Goal: Contribute content: Add original content to the website for others to see

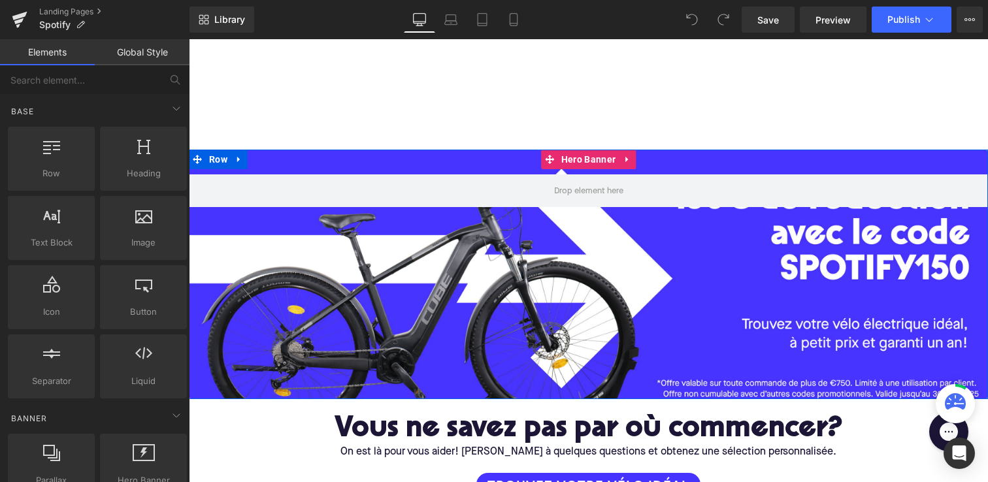
click at [483, 273] on div at bounding box center [588, 275] width 799 height 250
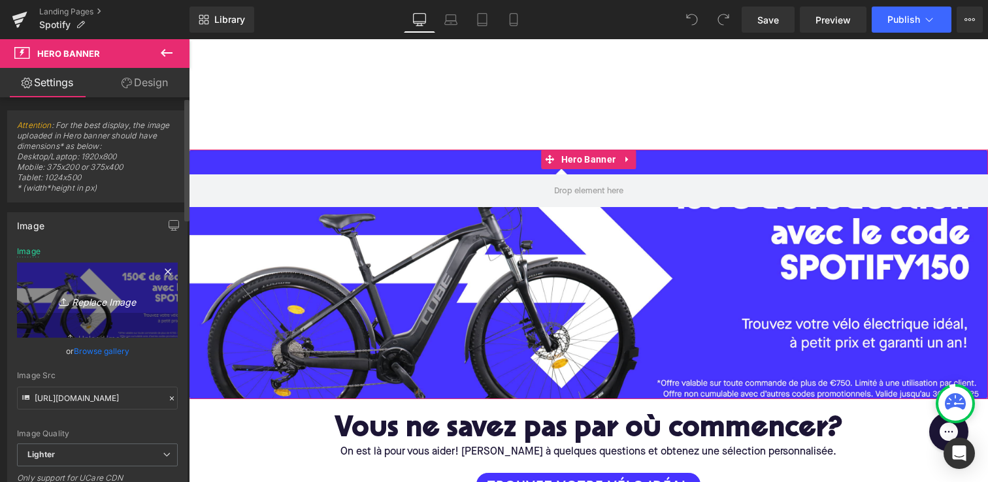
click at [99, 298] on icon "Replace Image" at bounding box center [97, 300] width 105 height 16
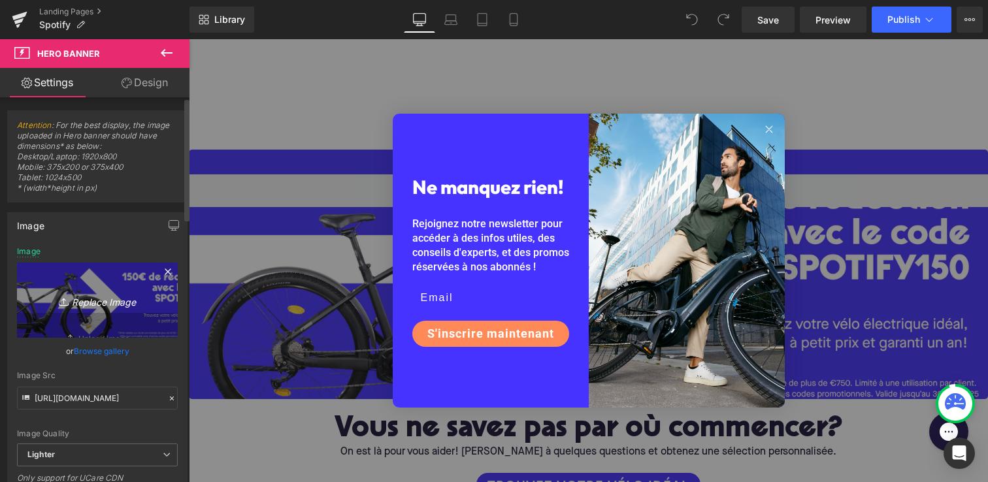
type input "C:\fakepath\Spotify_desk.jpg"
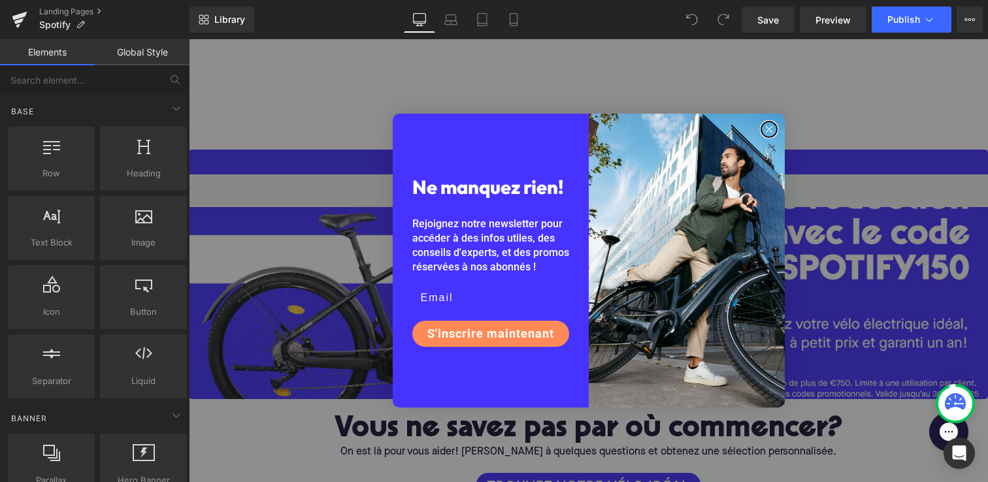
click at [767, 135] on circle "Close dialog" at bounding box center [768, 128] width 15 height 15
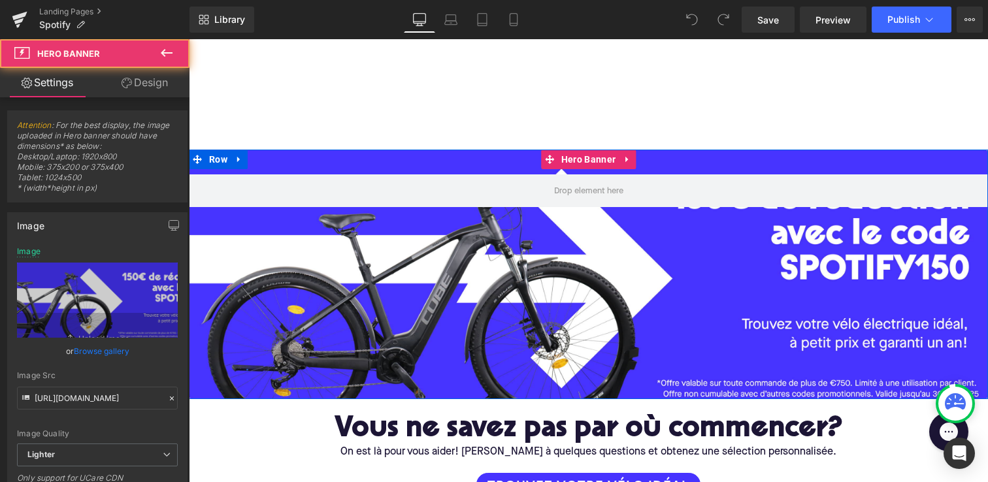
click at [645, 357] on div at bounding box center [588, 275] width 799 height 250
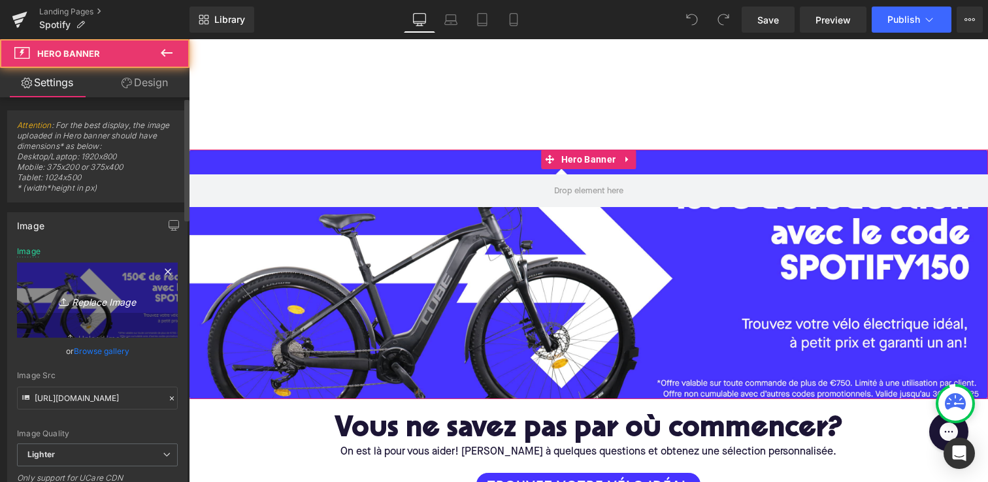
click at [100, 302] on icon "Replace Image" at bounding box center [97, 300] width 105 height 16
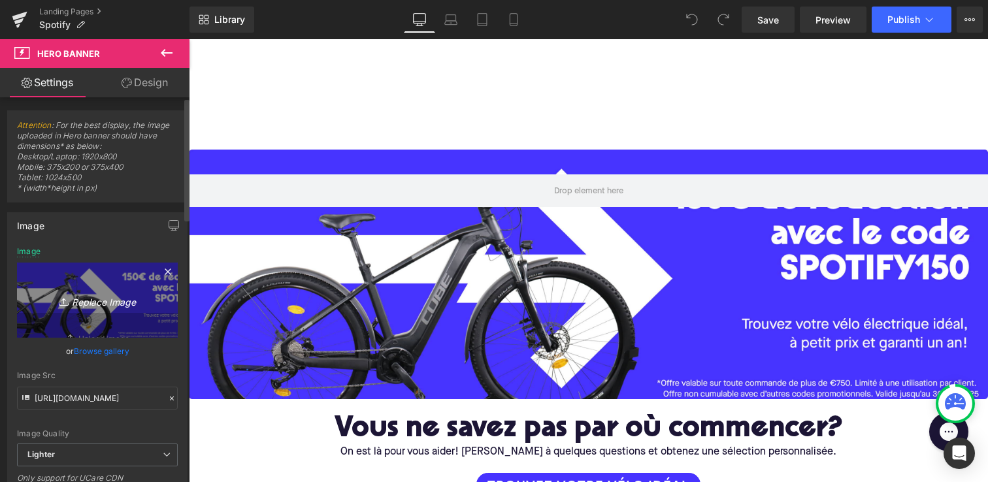
type input "C:\fakepath\Spotify_mobile.jpg"
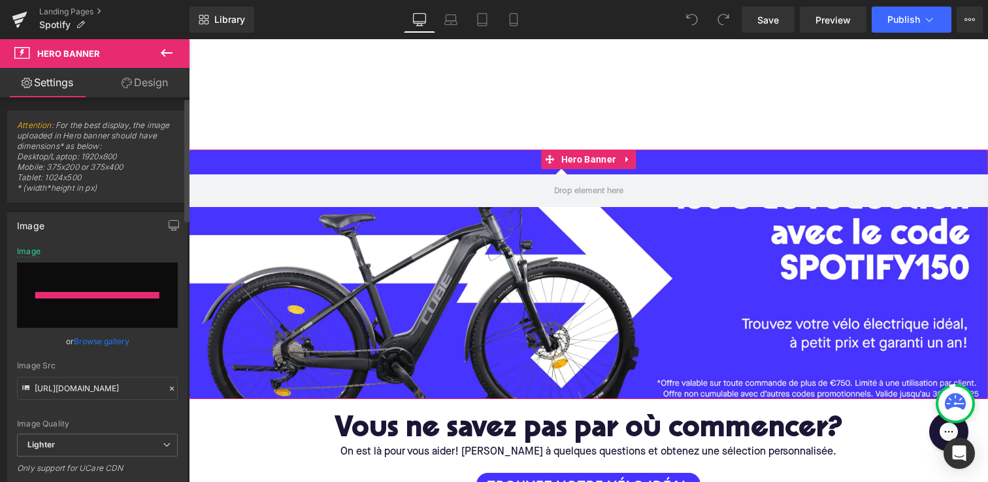
type input "https://ucarecdn.com/c9a30885-93d9-4ef3-a4a6-6aec476d4b87/-/format/auto/-/previ…"
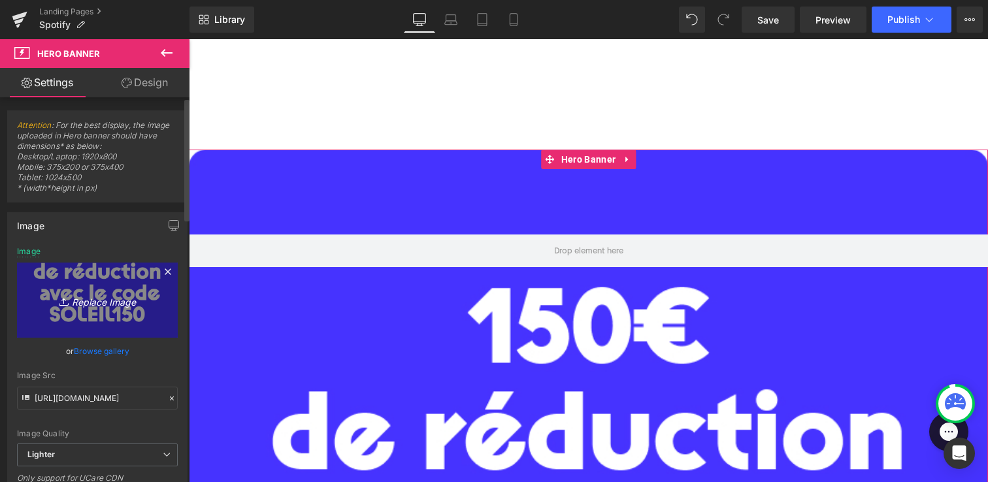
click at [106, 298] on icon "Replace Image" at bounding box center [97, 300] width 105 height 16
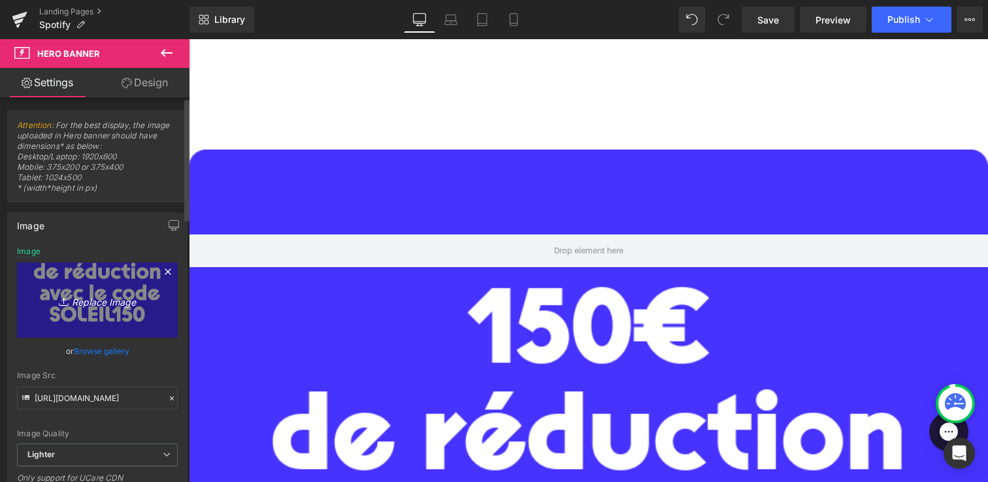
type input "C:\fakepath\Spotify_desk.jpg"
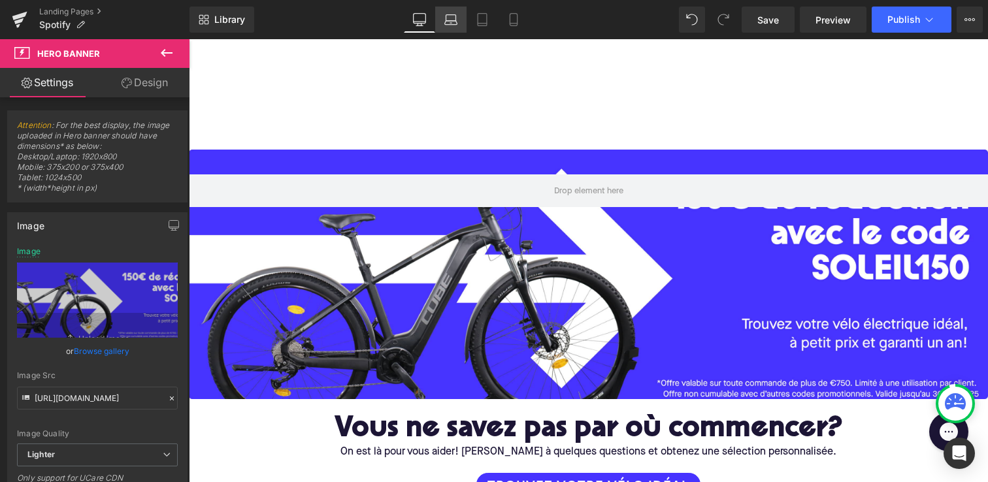
click at [447, 19] on icon at bounding box center [451, 18] width 10 height 6
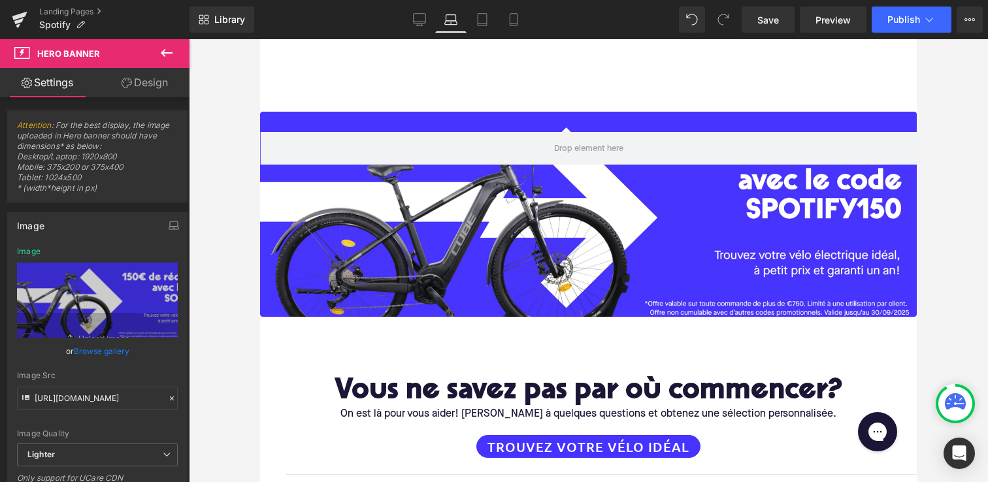
type input "https://ucarecdn.com/a9964534-7731-42ee-a245-765ec9d06c14/-/format/auto/-/previ…"
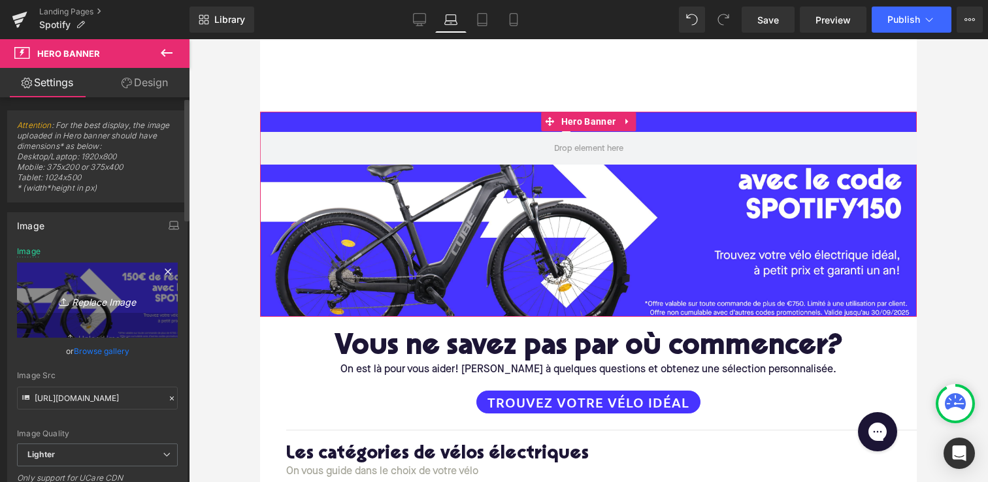
click at [75, 307] on icon "Replace Image" at bounding box center [97, 300] width 105 height 16
type input "C:\fakepath\Spotify_desk.jpg"
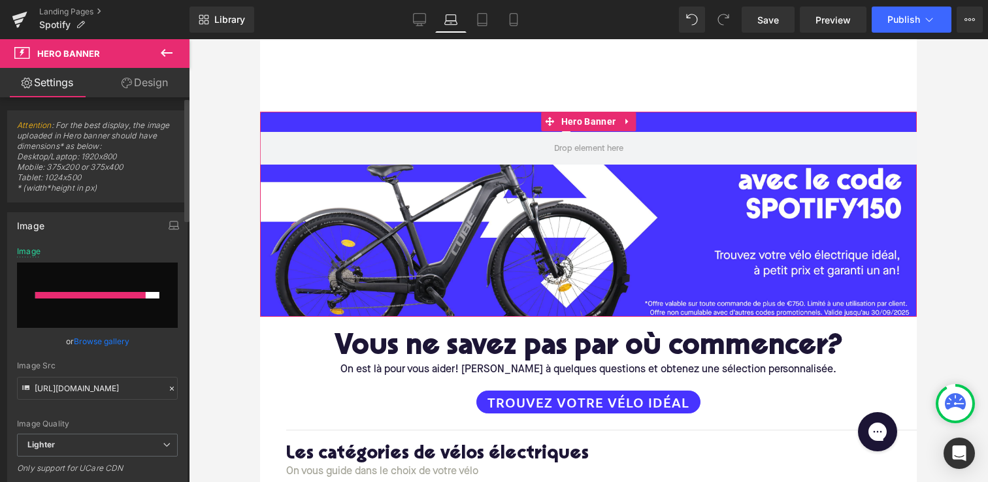
click at [107, 293] on div at bounding box center [90, 295] width 110 height 7
click at [489, 20] on icon at bounding box center [482, 19] width 13 height 13
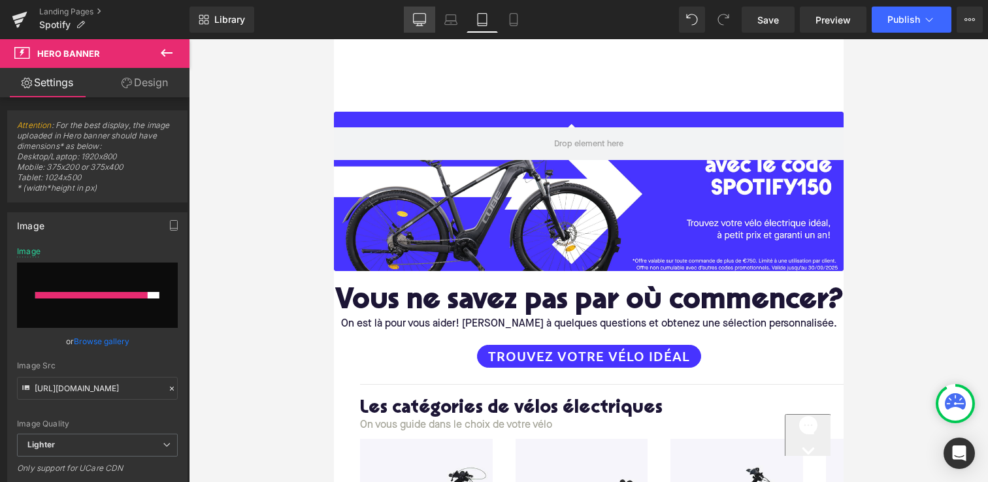
click at [417, 14] on icon at bounding box center [419, 19] width 13 height 13
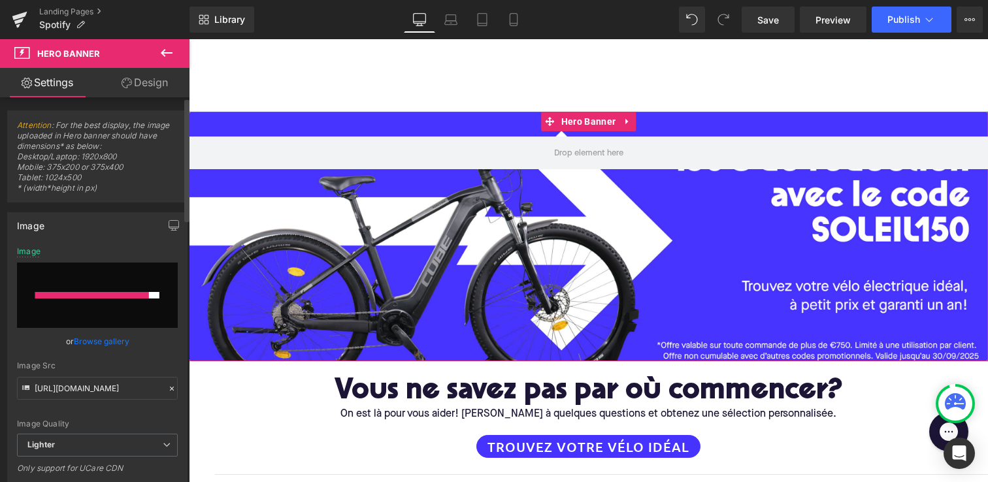
click at [113, 325] on input "file" at bounding box center [97, 295] width 161 height 65
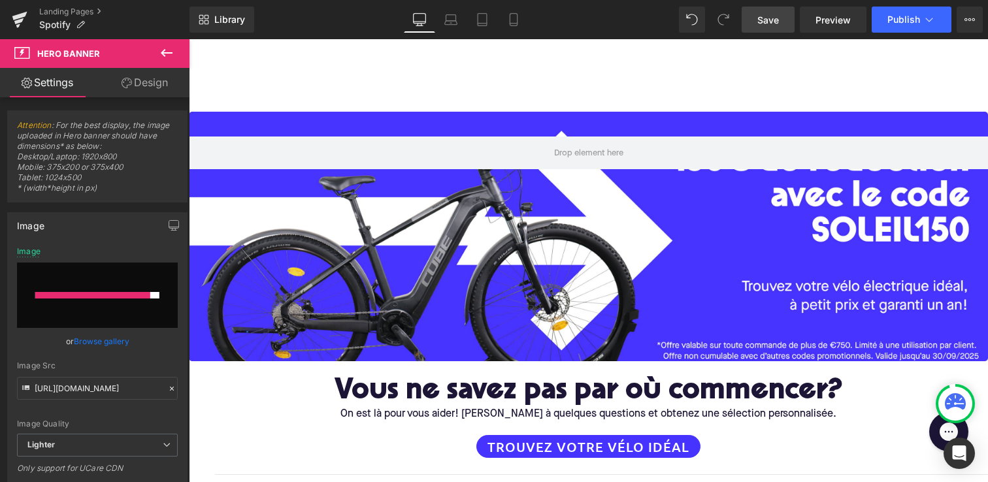
click at [769, 20] on span "Save" at bounding box center [768, 20] width 22 height 14
click at [506, 29] on link "Mobile" at bounding box center [513, 20] width 31 height 26
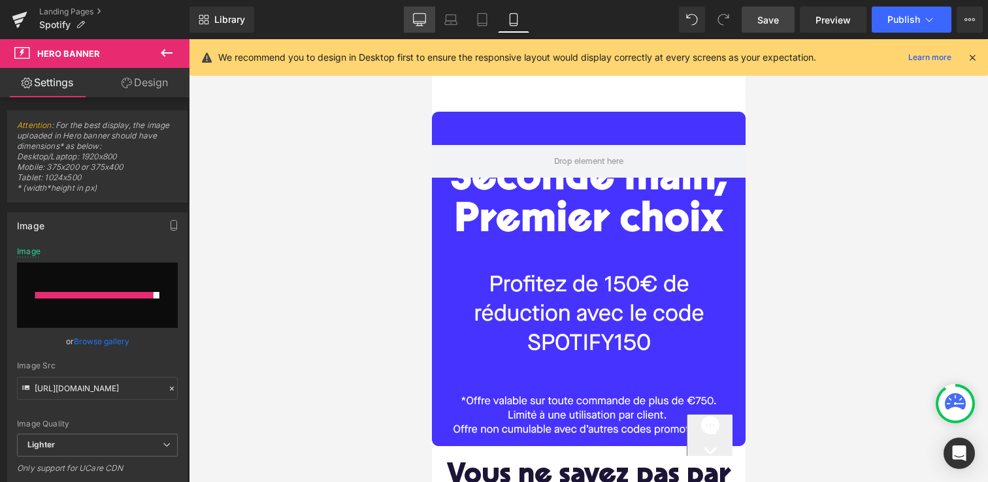
click at [424, 16] on icon at bounding box center [419, 19] width 13 height 13
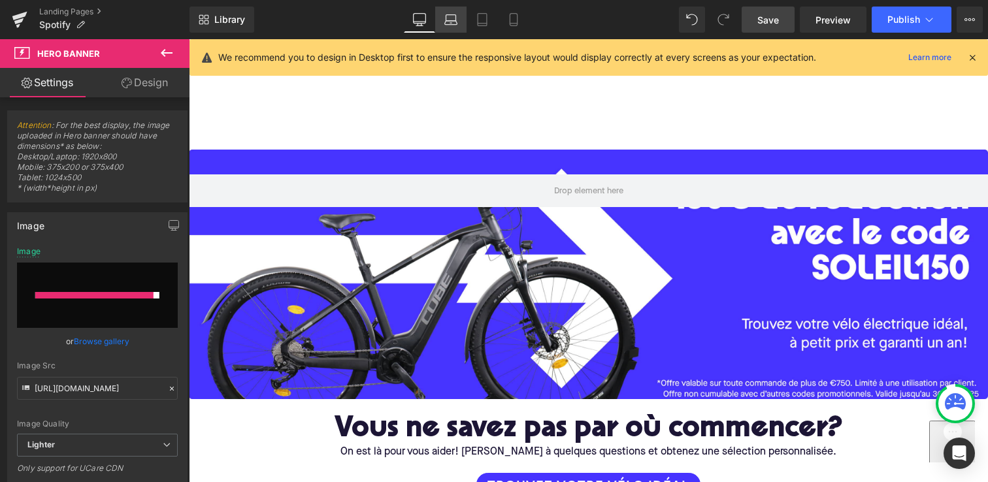
scroll to position [38, 0]
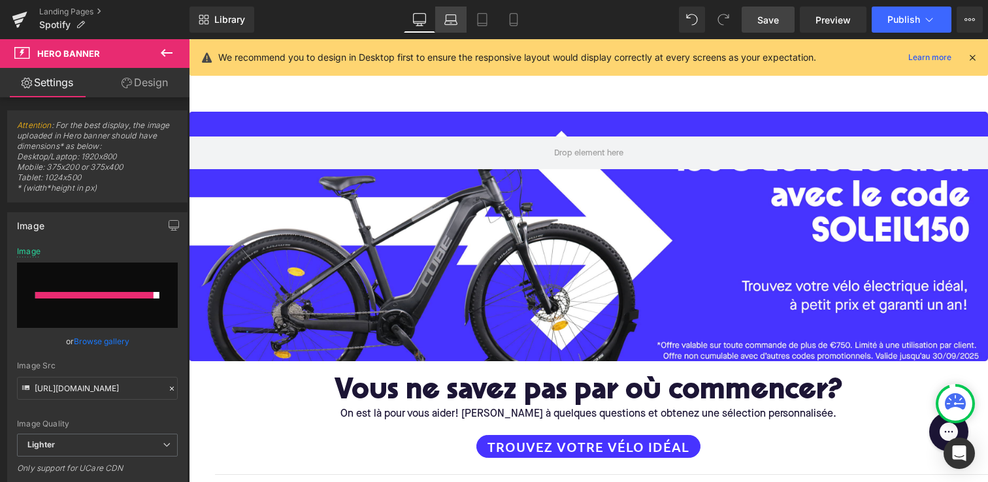
click at [457, 18] on icon at bounding box center [450, 19] width 13 height 13
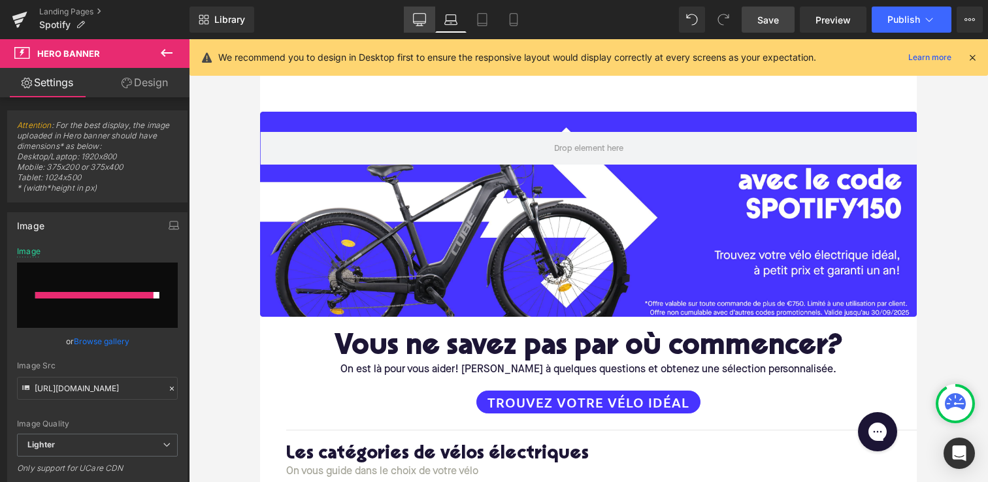
click at [425, 22] on icon at bounding box center [419, 22] width 12 height 0
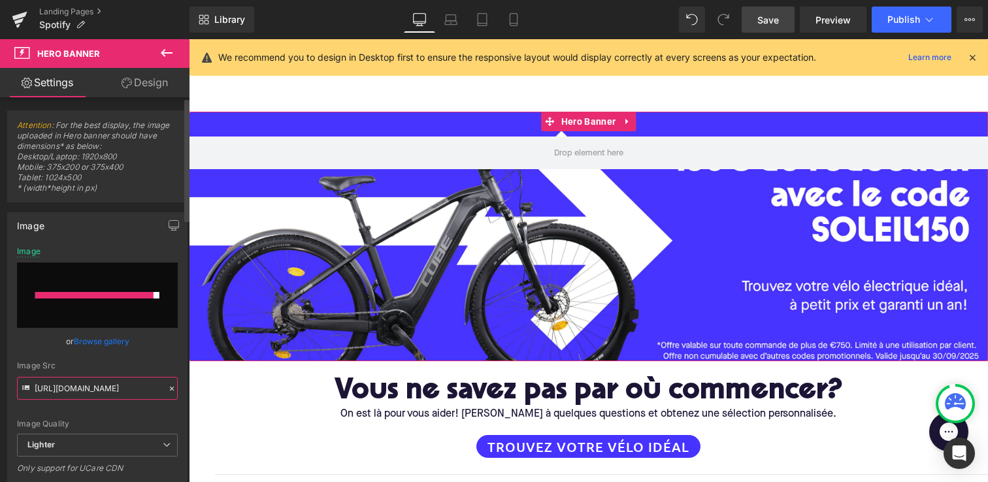
click at [94, 386] on input "[URL][DOMAIN_NAME]" at bounding box center [97, 388] width 161 height 23
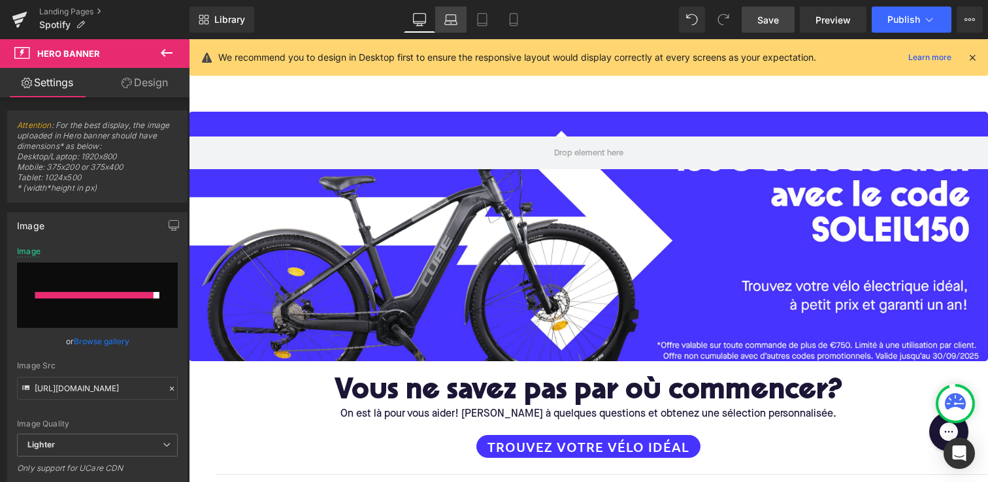
click at [444, 20] on link "Laptop" at bounding box center [450, 20] width 31 height 26
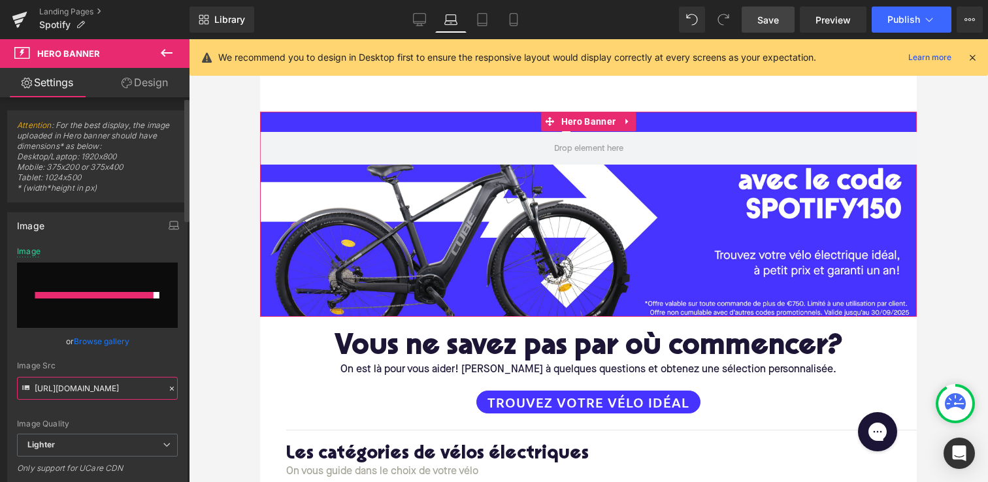
click at [73, 390] on input "https://ucarecdn.com/a9964534-7731-42ee-a245-765ec9d06c14/-/format/auto/-/previ…" at bounding box center [97, 388] width 161 height 23
paste input "f757b62a-c33a-4dc4-b179-6d749505b9da"
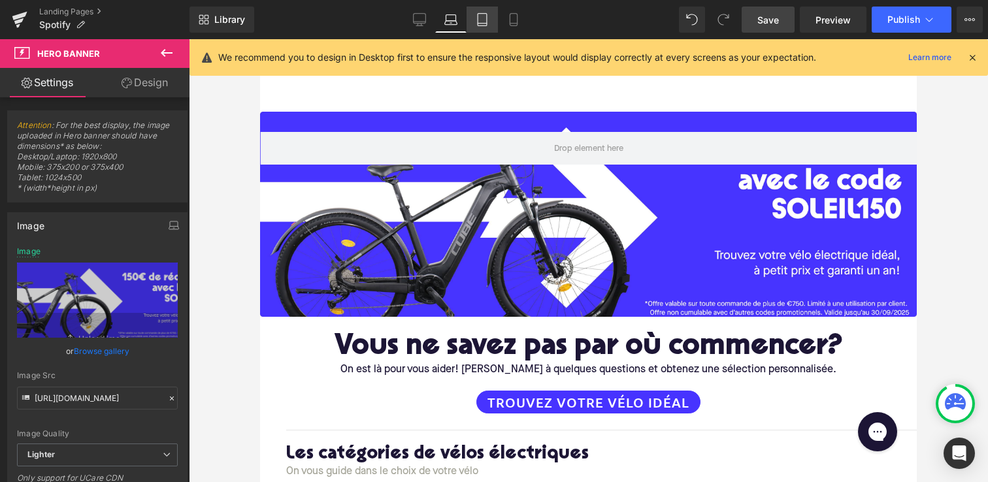
click at [480, 18] on icon at bounding box center [482, 19] width 13 height 13
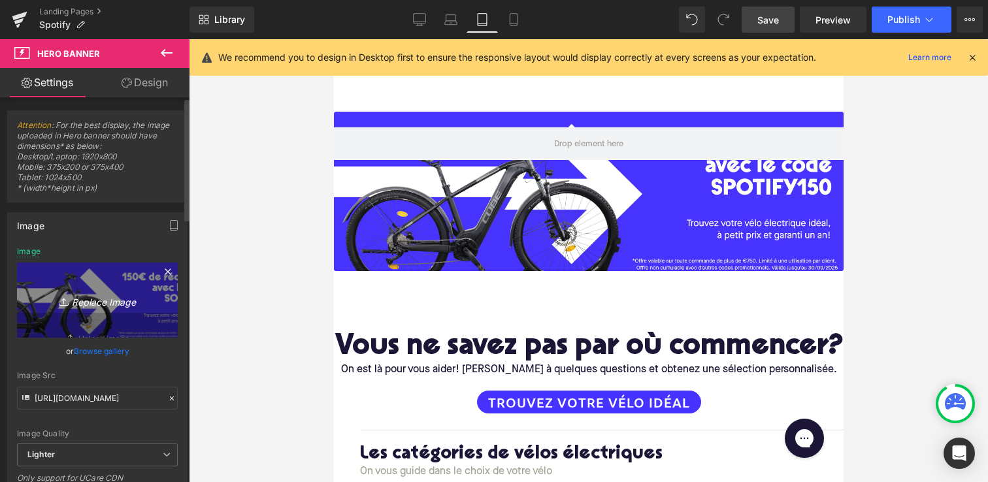
type input "https://ucarecdn.com/a8d06972-d20e-4dee-8677-a0363fbb3d43/-/format/auto/-/previ…"
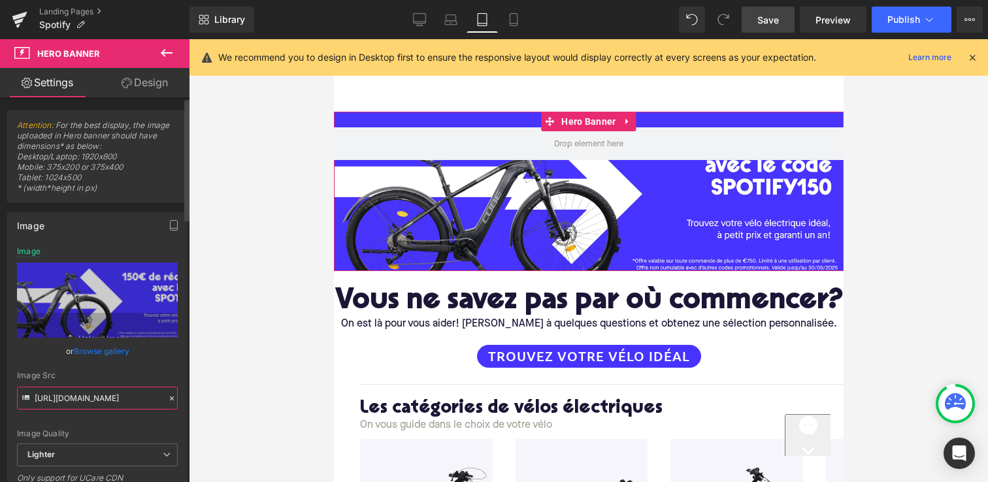
click at [113, 399] on input "https://ucarecdn.com/a8d06972-d20e-4dee-8677-a0363fbb3d43/-/format/auto/-/previ…" at bounding box center [97, 398] width 161 height 23
paste input "[URL][DOMAIN_NAME]"
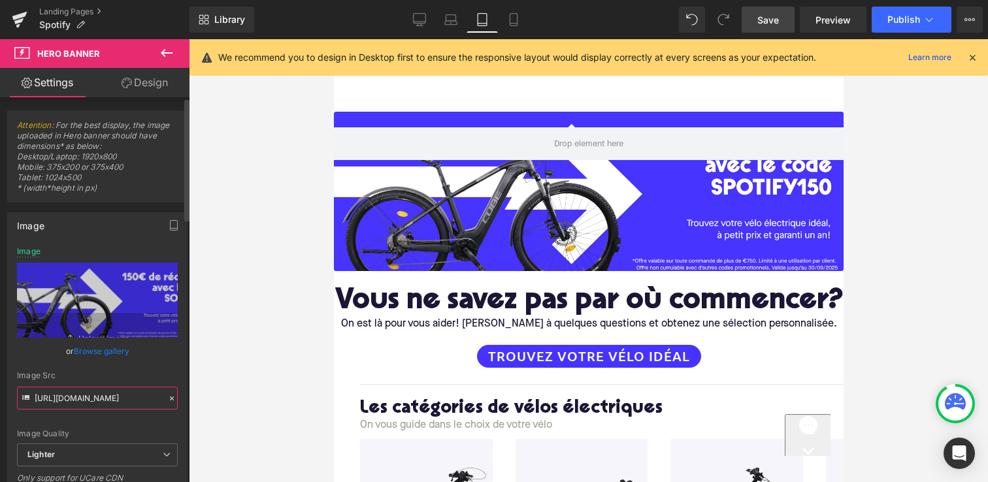
type input "[URL][DOMAIN_NAME]"
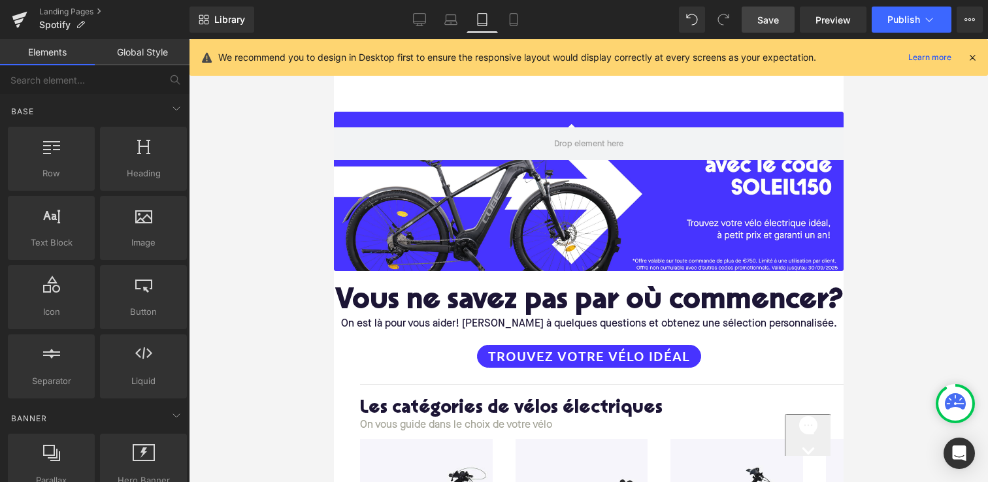
scroll to position [0, 0]
click at [223, 315] on div at bounding box center [588, 260] width 799 height 443
click at [516, 20] on icon at bounding box center [513, 19] width 13 height 13
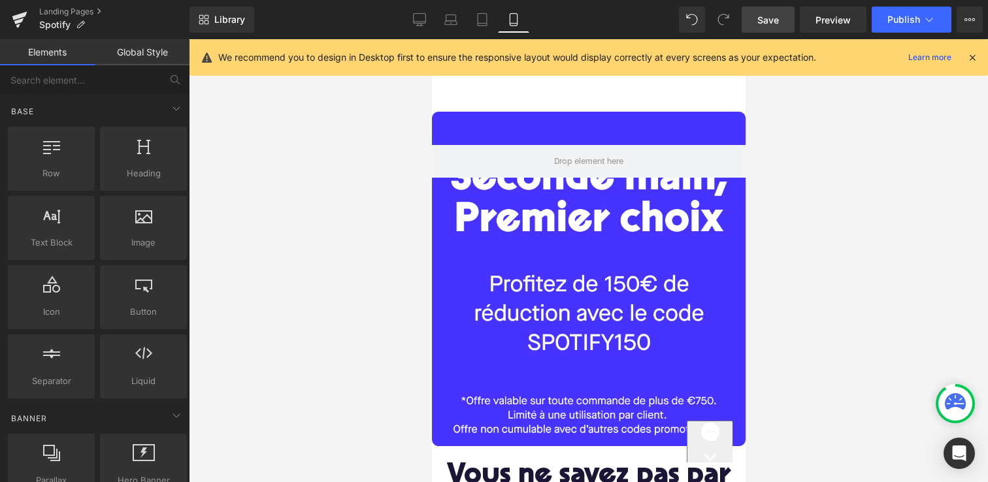
scroll to position [73, 0]
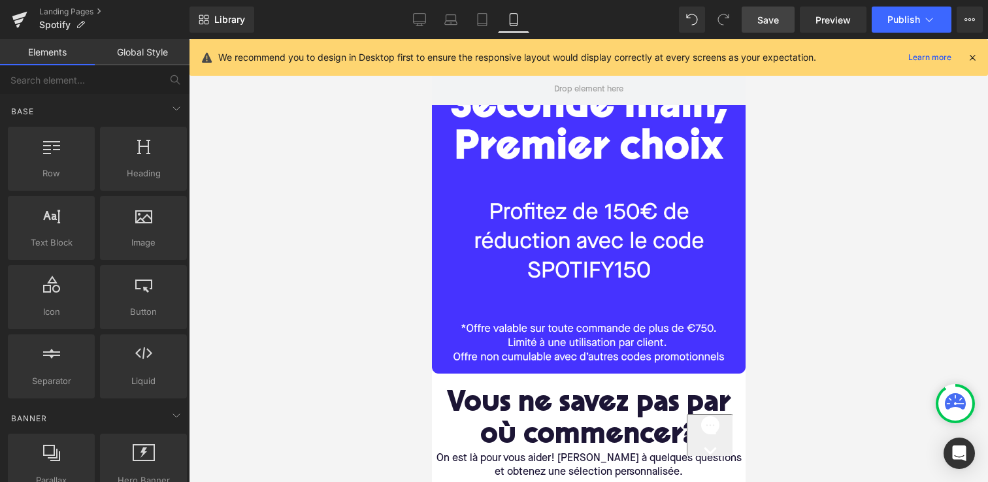
click at [528, 210] on div at bounding box center [588, 206] width 314 height 334
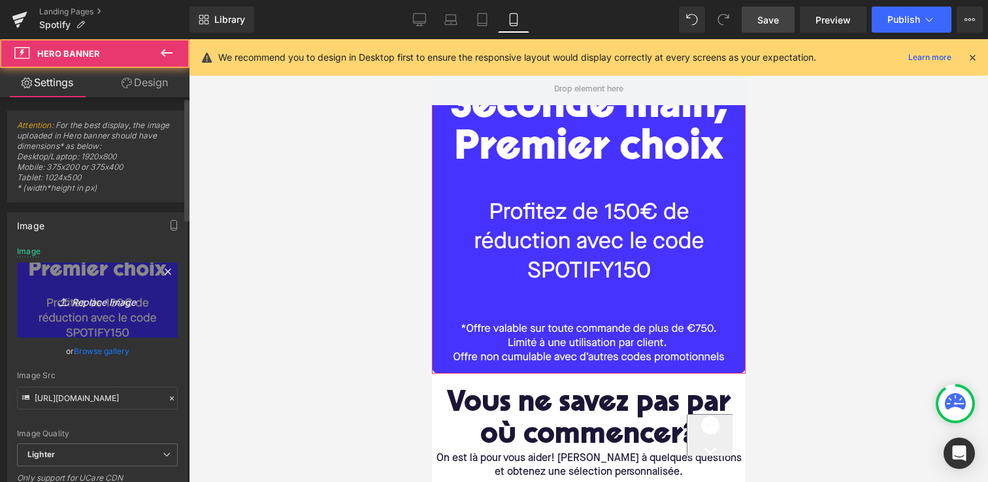
click at [89, 304] on icon "Replace Image" at bounding box center [97, 300] width 105 height 16
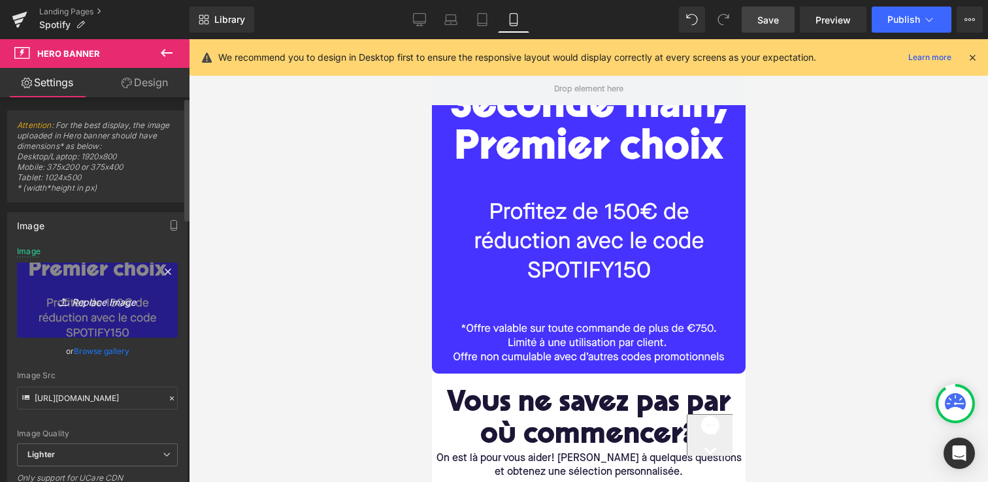
type input "C:\fakepath\Spotify_mobile.jpg"
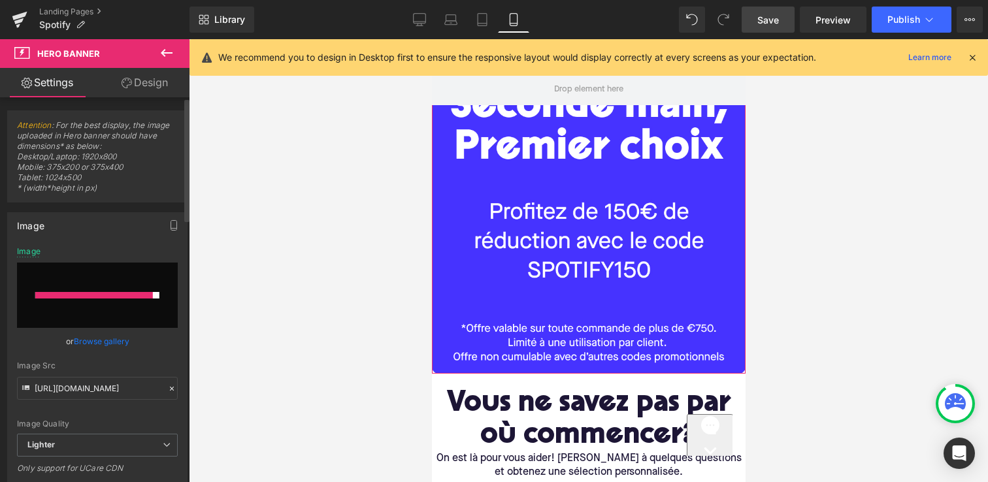
type input "https://ucarecdn.com/796ad58b-430a-46e2-b245-67d2387b1a42/-/format/auto/-/previ…"
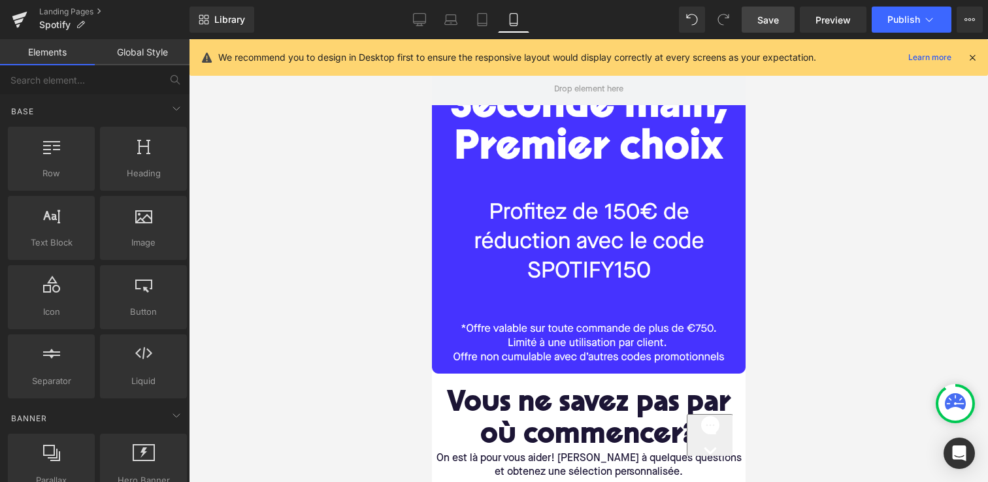
click at [321, 246] on div at bounding box center [588, 260] width 799 height 443
click at [532, 235] on div at bounding box center [588, 206] width 314 height 334
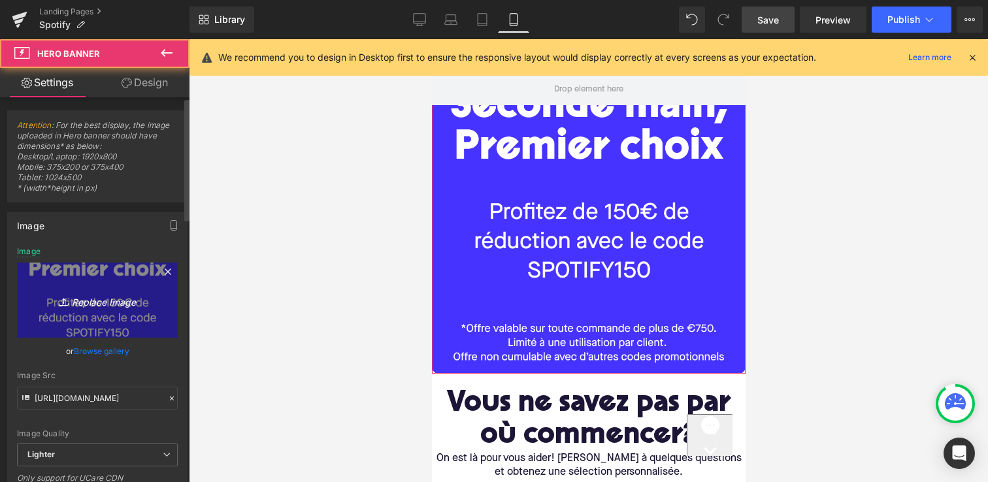
click at [97, 312] on link "Replace Image" at bounding box center [97, 300] width 161 height 75
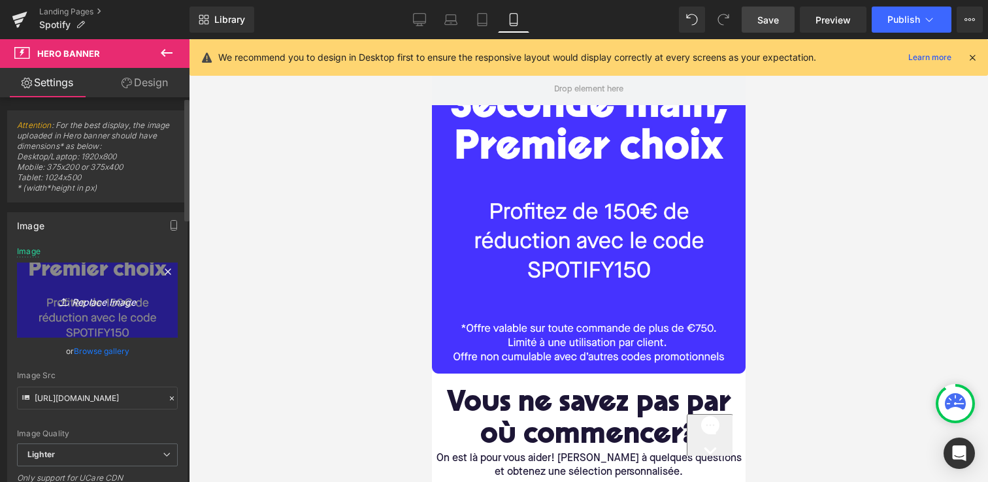
type input "C:\fakepath\Spotify_mobile.jpg"
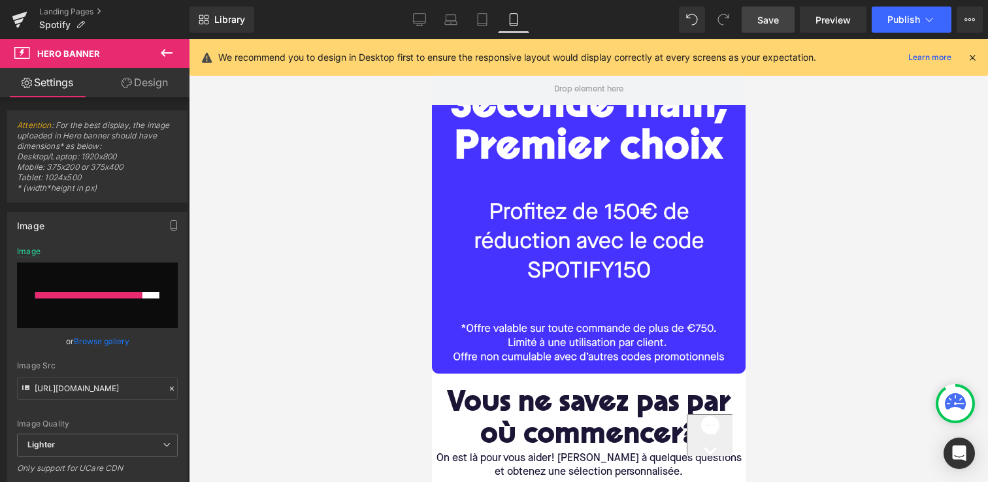
click at [783, 31] on link "Save" at bounding box center [767, 20] width 53 height 26
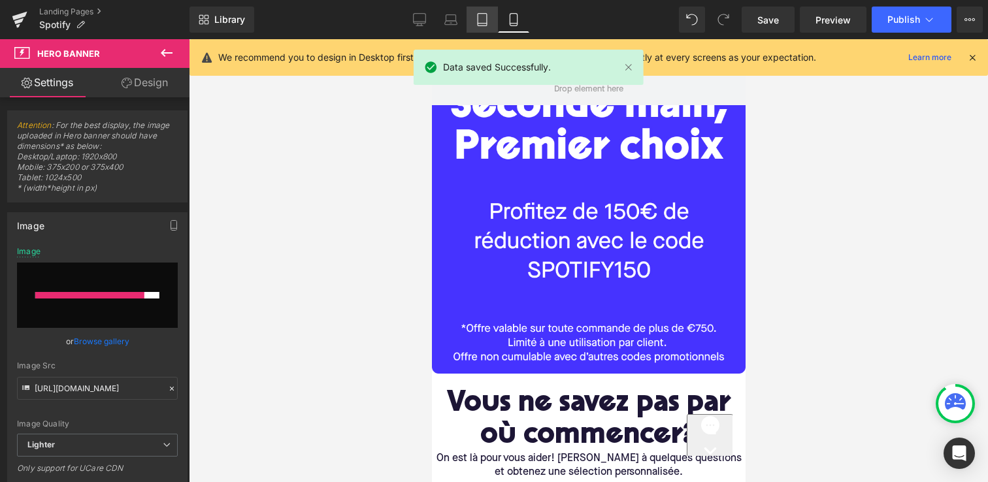
click at [479, 15] on icon at bounding box center [482, 19] width 13 height 13
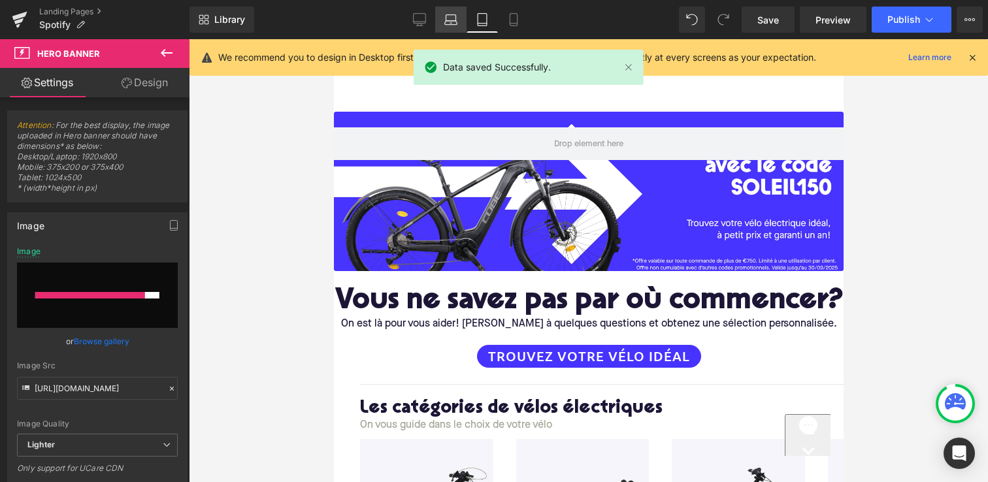
click at [448, 24] on icon at bounding box center [450, 19] width 13 height 13
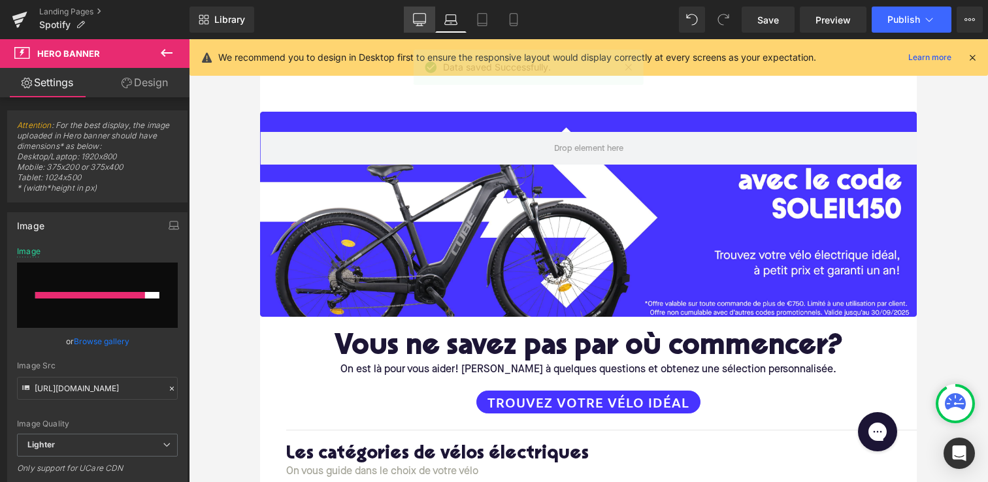
click at [408, 27] on link "Desktop" at bounding box center [419, 20] width 31 height 26
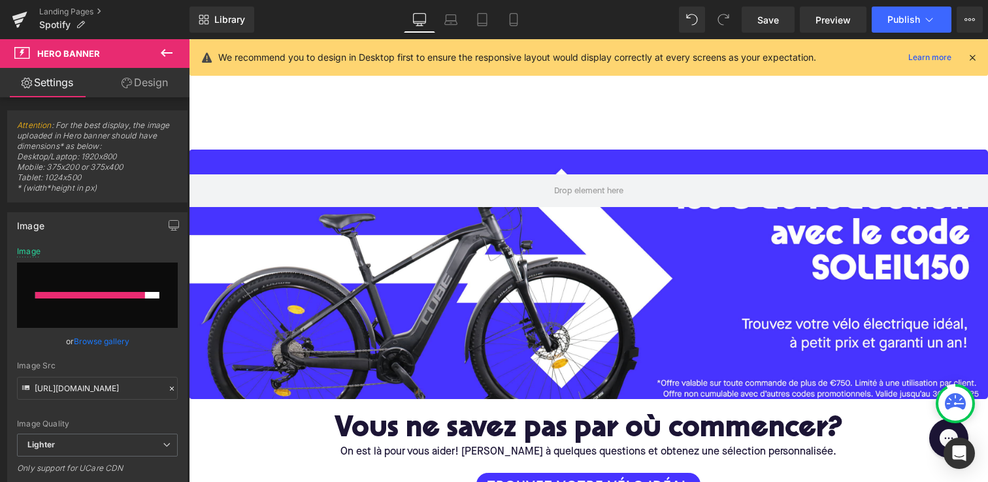
scroll to position [38, 0]
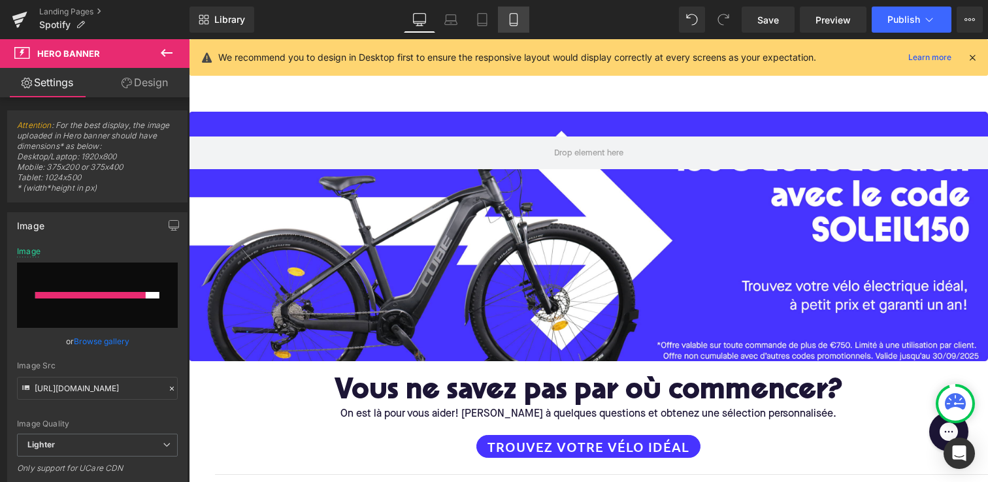
click at [509, 19] on icon at bounding box center [513, 19] width 13 height 13
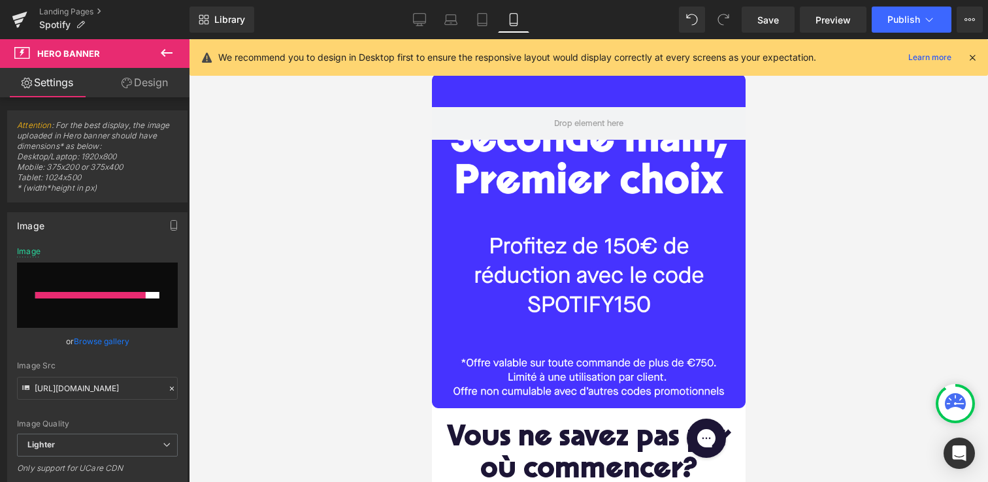
scroll to position [0, 0]
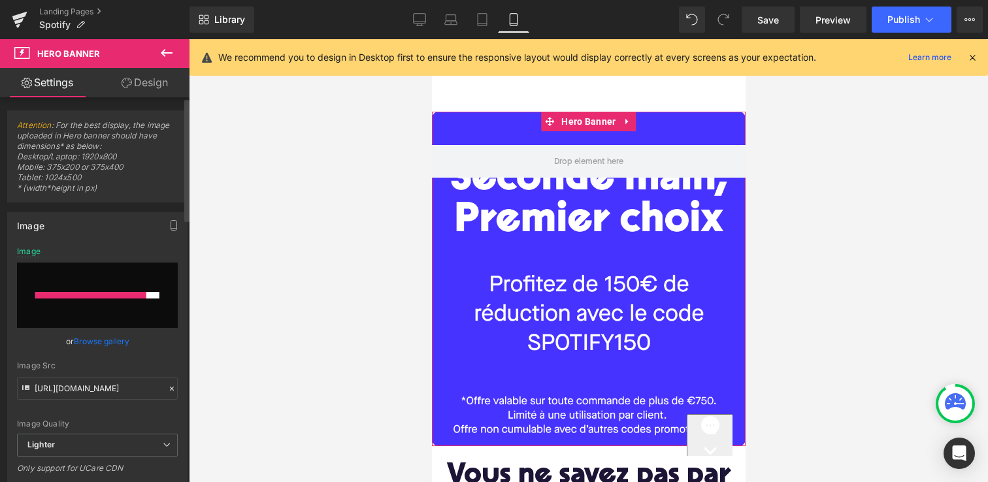
click at [124, 297] on div at bounding box center [90, 295] width 111 height 7
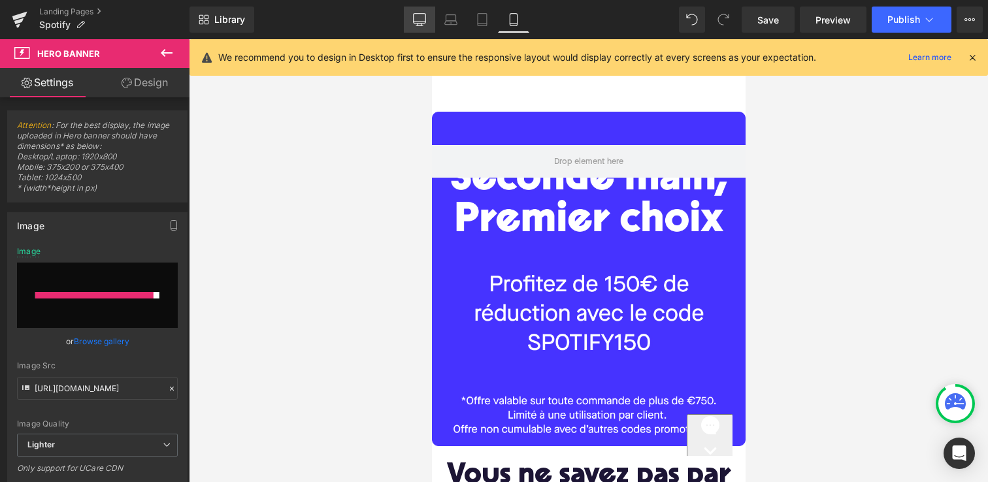
click at [419, 26] on link "Desktop" at bounding box center [419, 20] width 31 height 26
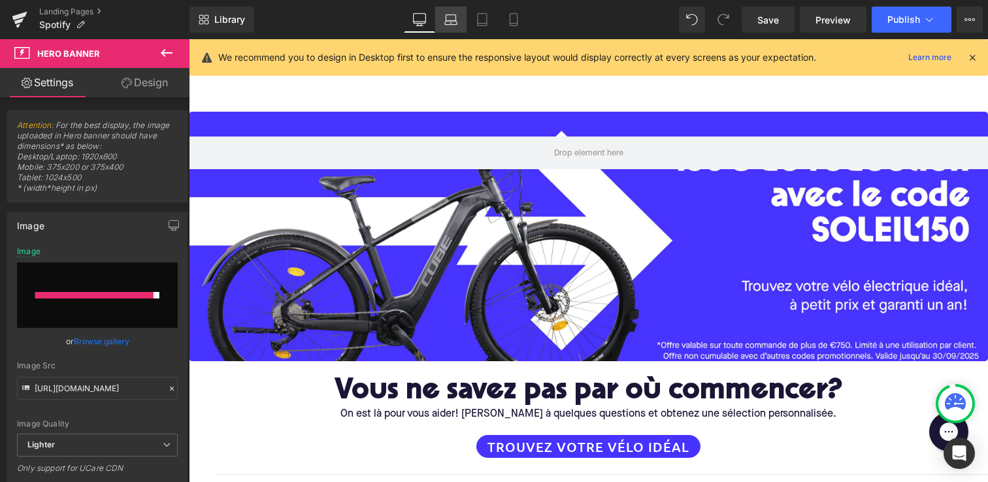
click at [454, 24] on icon at bounding box center [451, 23] width 12 height 4
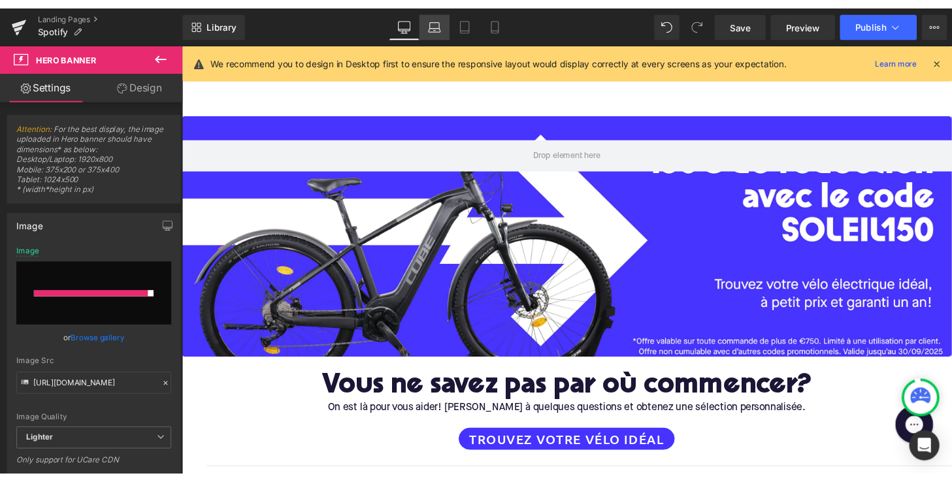
scroll to position [0, 0]
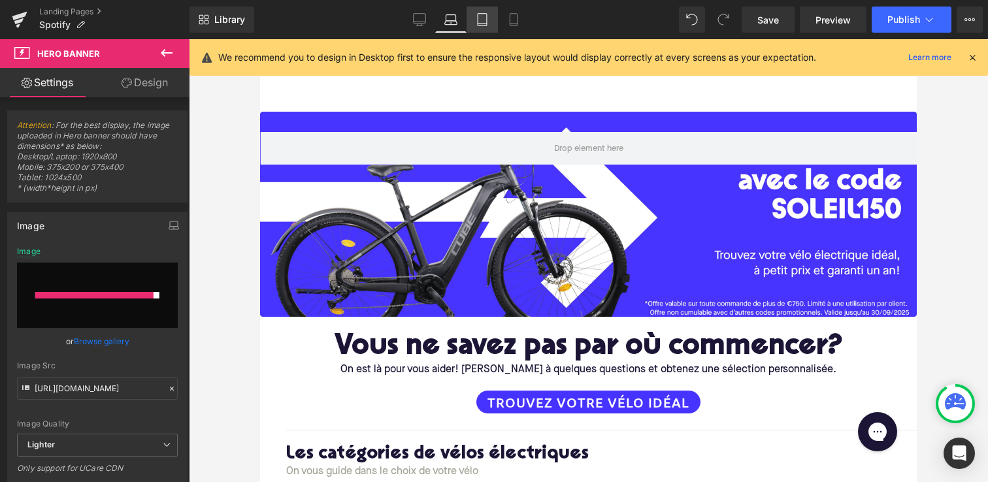
click at [478, 24] on icon at bounding box center [481, 20] width 9 height 12
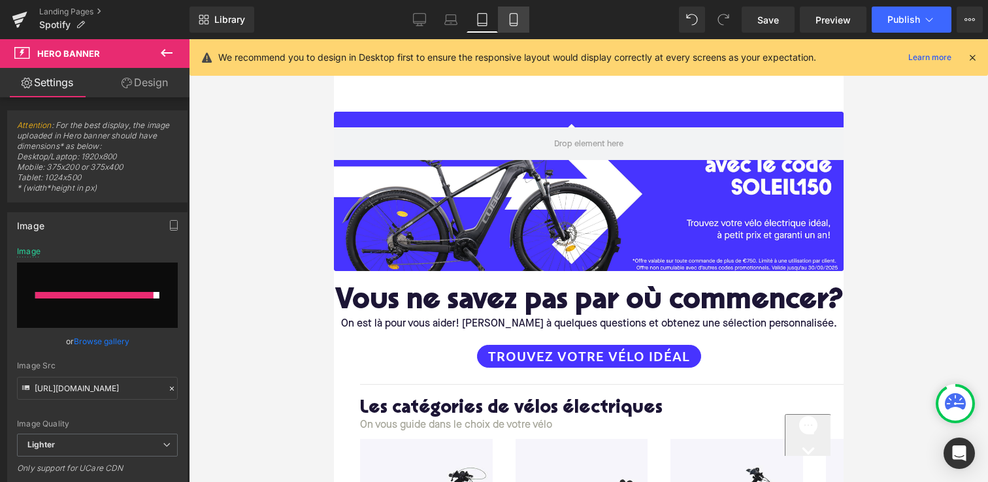
click at [508, 24] on icon at bounding box center [513, 19] width 13 height 13
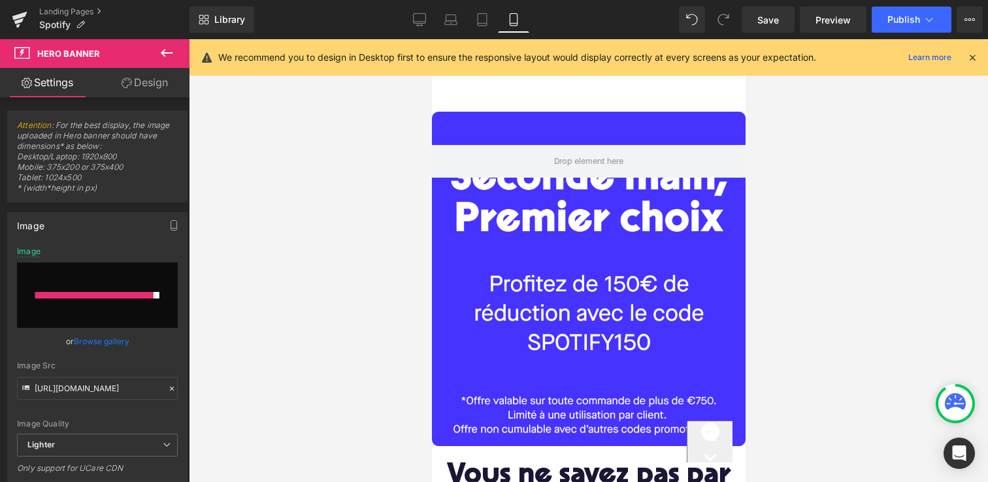
type input "[URL][DOMAIN_NAME]"
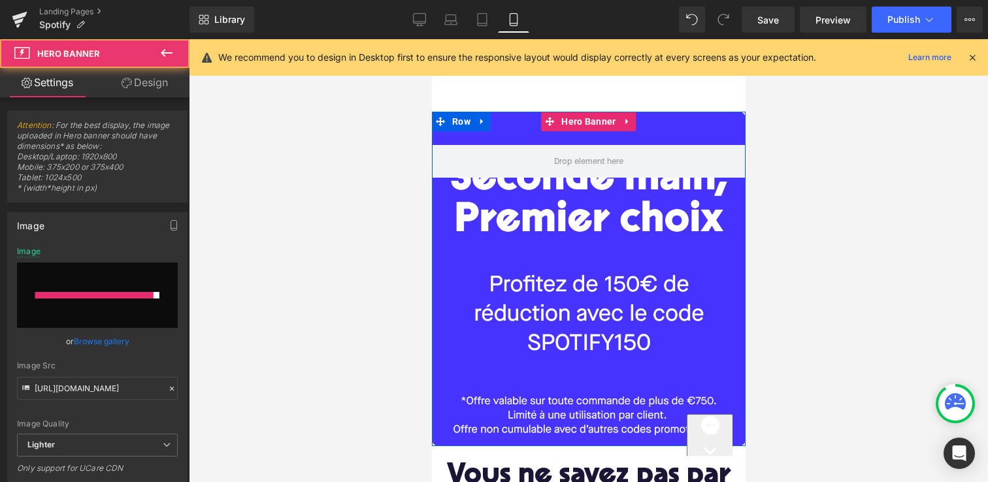
click at [637, 306] on div at bounding box center [588, 279] width 314 height 334
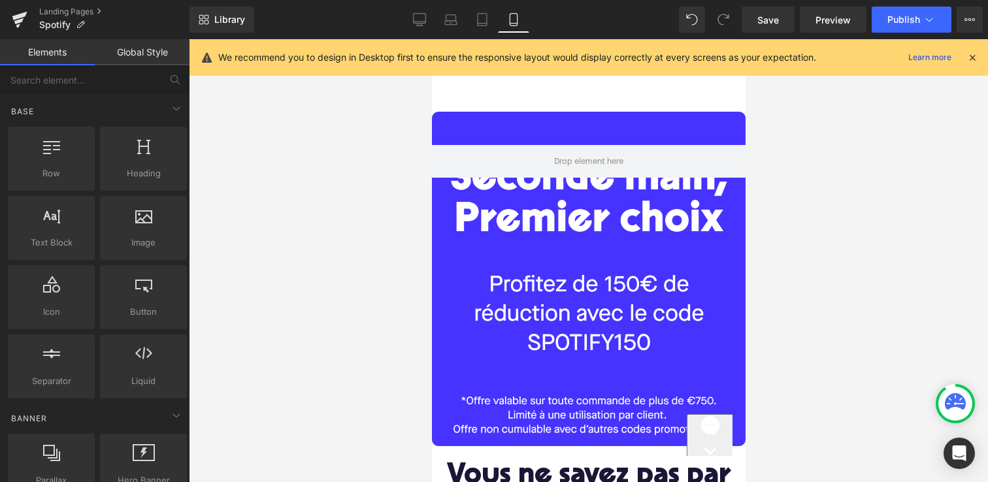
click at [361, 270] on div at bounding box center [588, 260] width 799 height 443
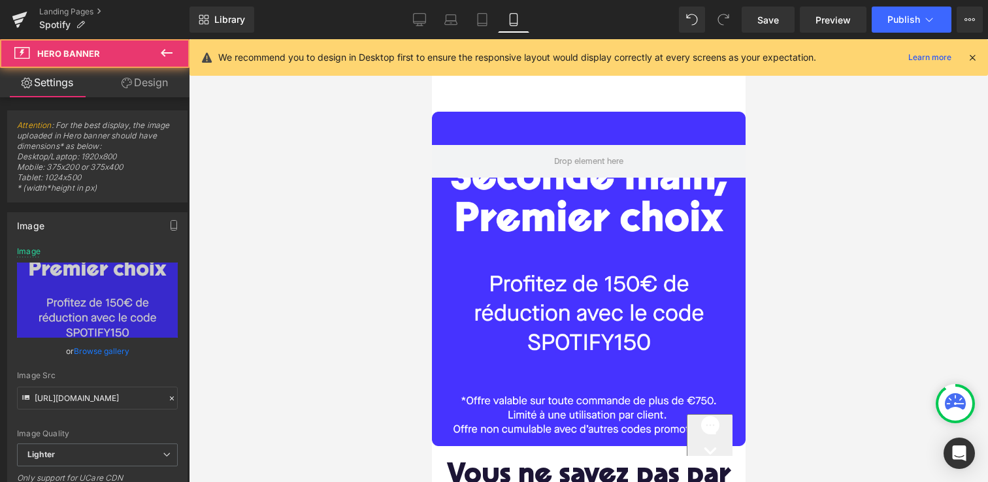
click at [580, 273] on div at bounding box center [588, 279] width 314 height 334
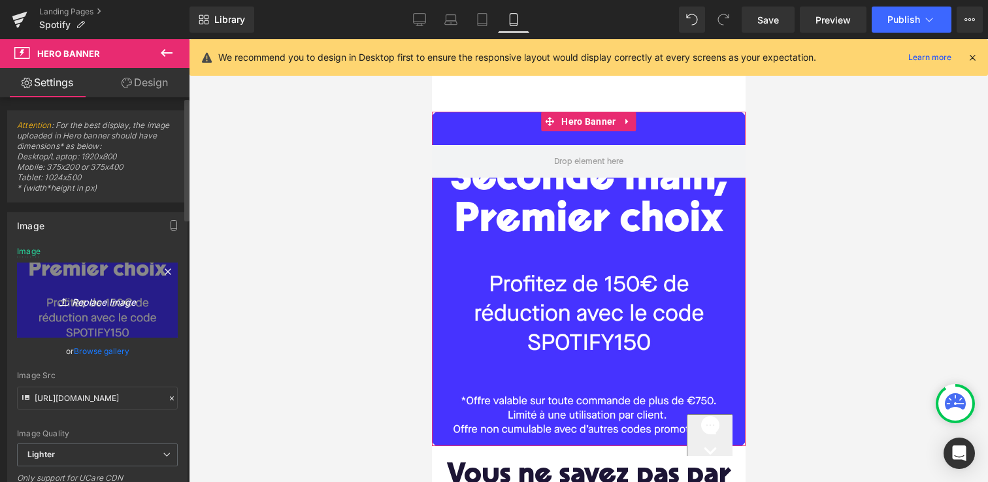
click at [98, 306] on icon "Replace Image" at bounding box center [97, 300] width 105 height 16
type input "C:\fakepath\Spotify_mobile.jpg"
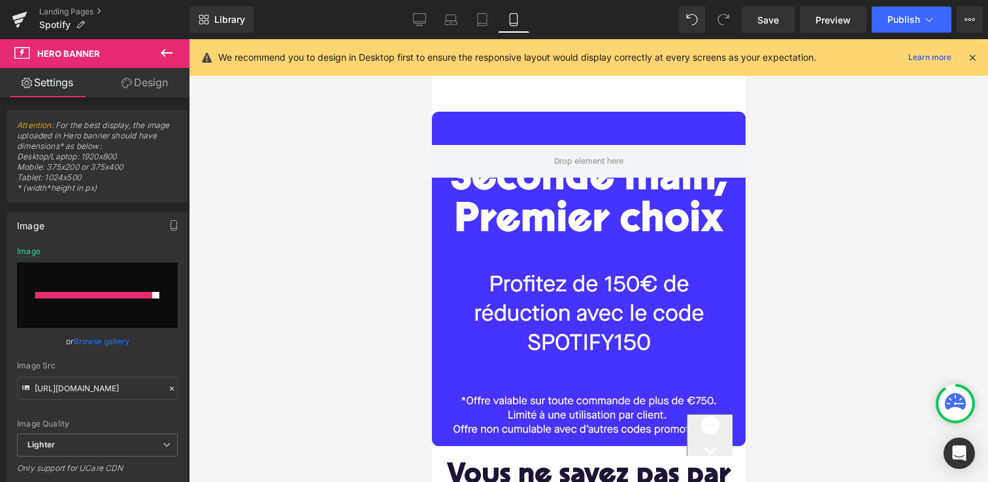
type input "https://ucarecdn.com/9ae655ba-5fe8-41ad-a700-72be2b04b604/-/format/auto/-/previ…"
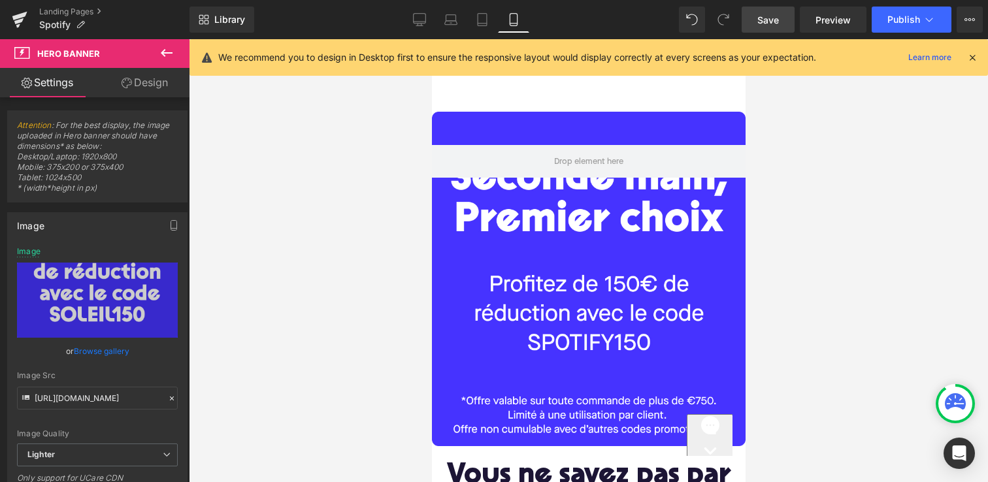
click at [772, 18] on span "Save" at bounding box center [768, 20] width 22 height 14
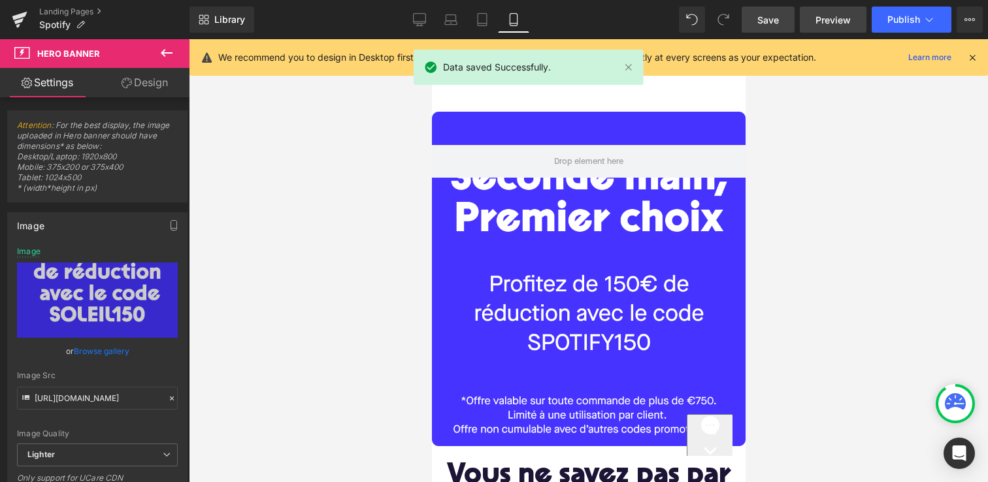
click at [846, 18] on span "Preview" at bounding box center [832, 20] width 35 height 14
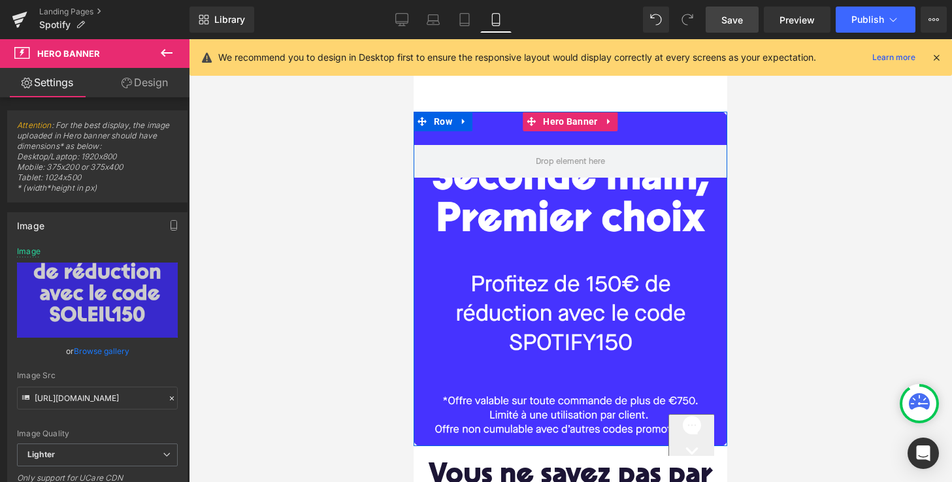
click at [522, 261] on div at bounding box center [570, 279] width 314 height 334
click at [607, 121] on icon at bounding box center [608, 122] width 3 height 6
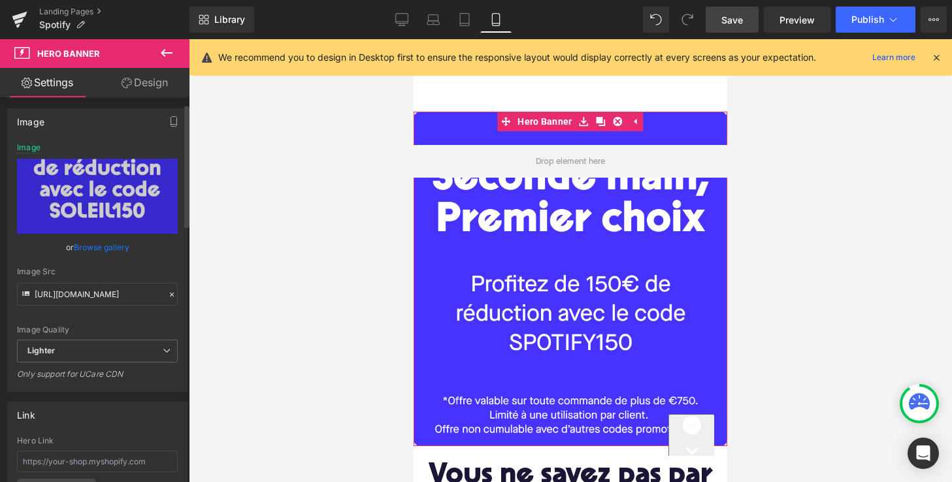
scroll to position [105, 0]
click at [167, 294] on icon at bounding box center [171, 293] width 9 height 9
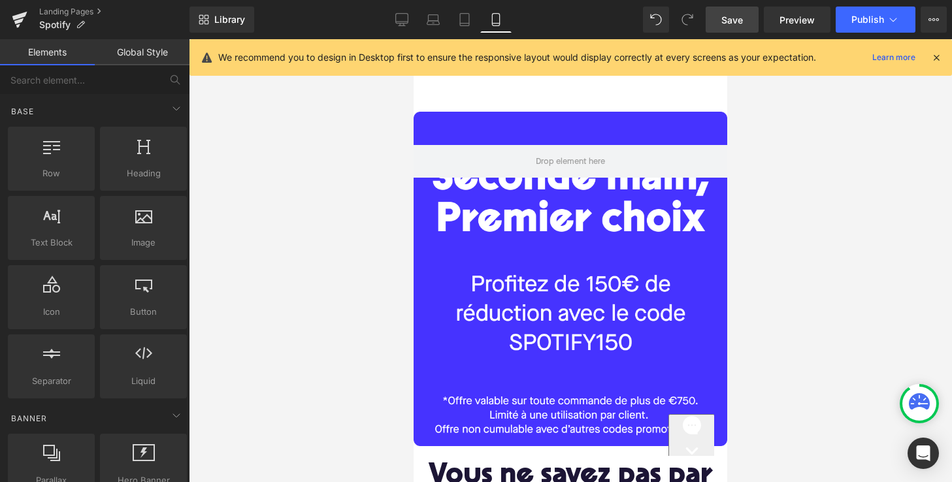
click at [252, 270] on div at bounding box center [570, 260] width 763 height 443
click at [568, 280] on div at bounding box center [570, 279] width 314 height 334
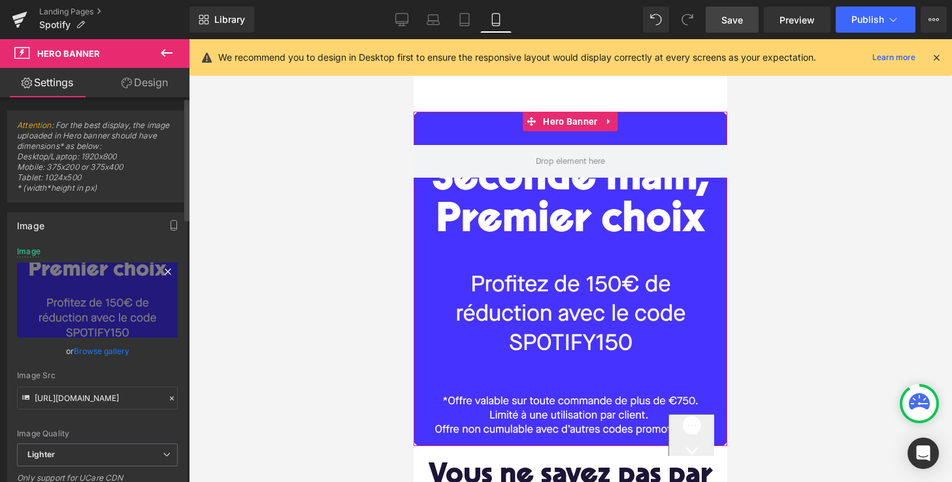
click at [165, 271] on icon at bounding box center [168, 271] width 6 height 6
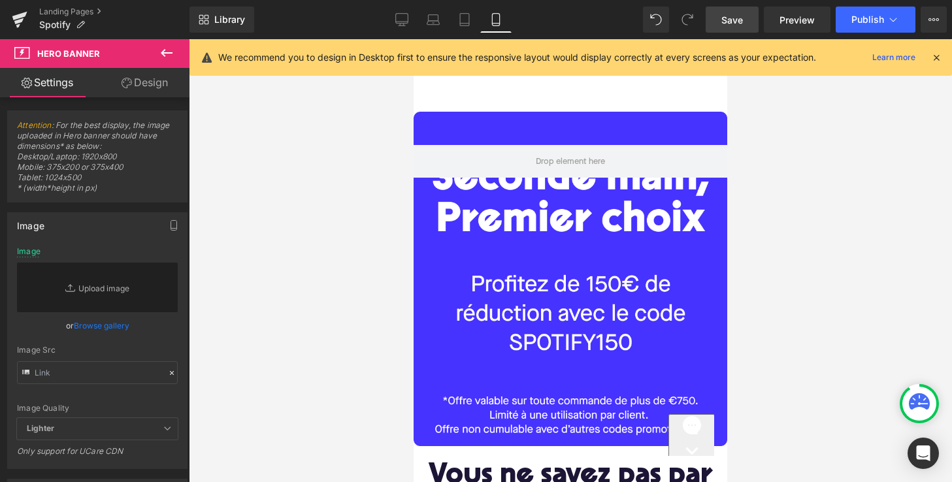
click at [745, 21] on link "Save" at bounding box center [731, 20] width 53 height 26
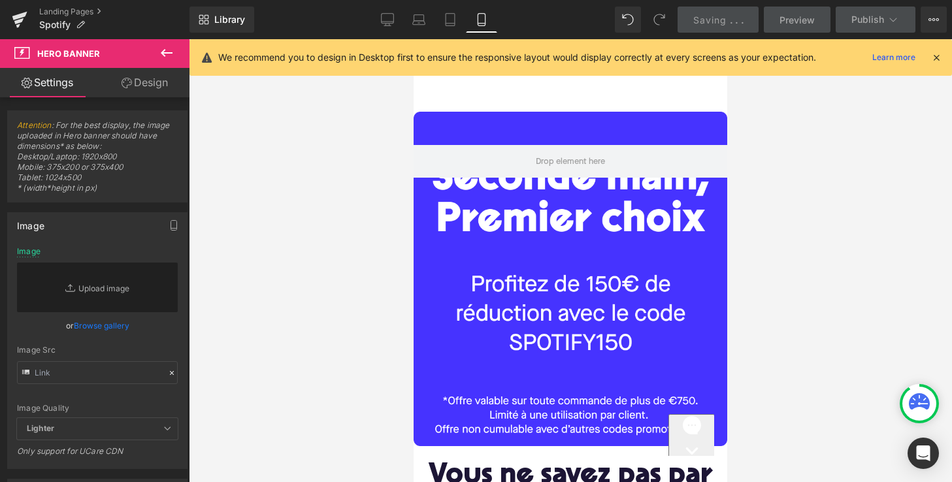
click at [563, 302] on div at bounding box center [570, 279] width 314 height 334
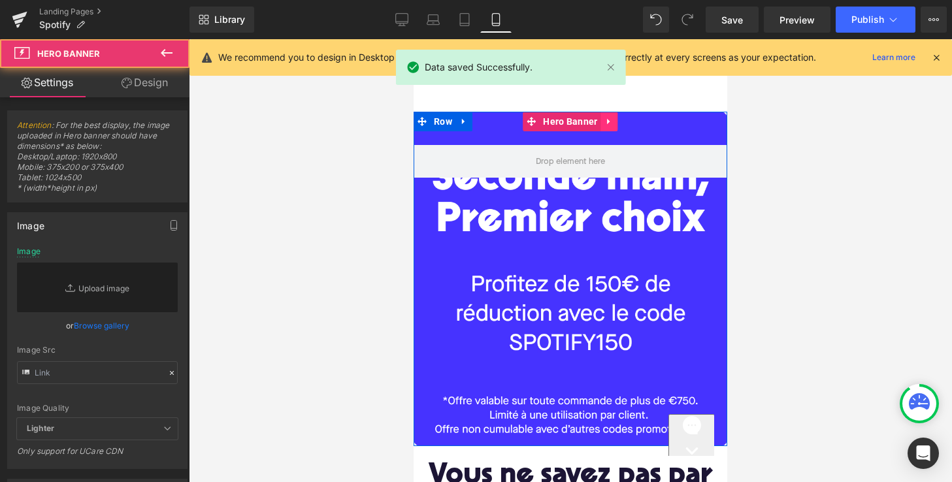
click at [610, 121] on icon at bounding box center [609, 122] width 9 height 10
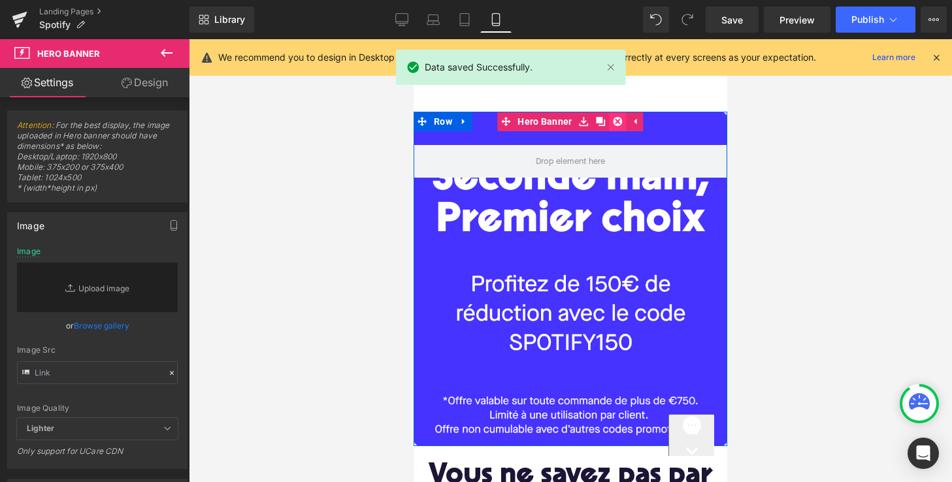
click at [613, 120] on icon at bounding box center [617, 121] width 9 height 9
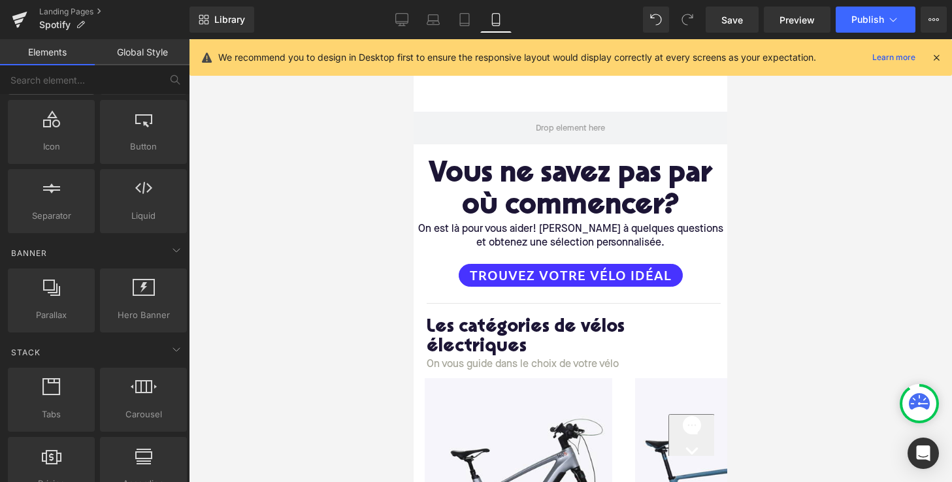
scroll to position [171, 0]
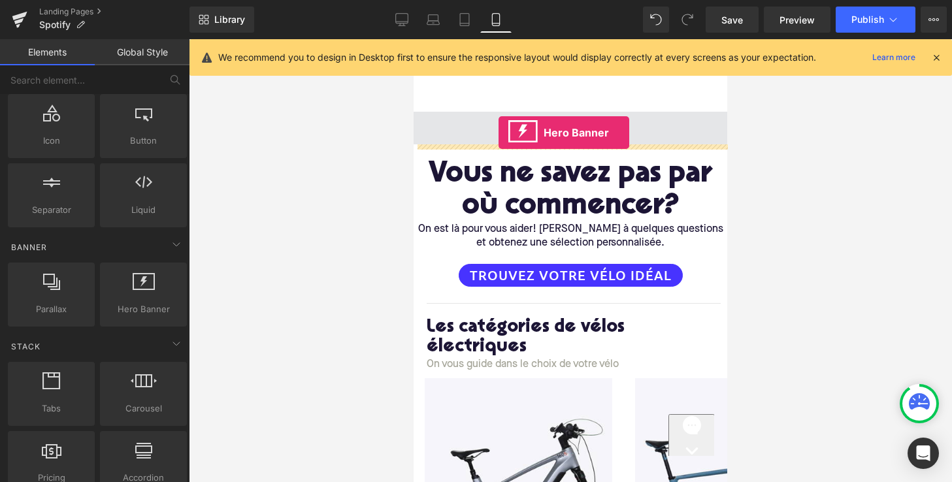
drag, startPoint x: 555, startPoint y: 323, endPoint x: 498, endPoint y: 133, distance: 198.8
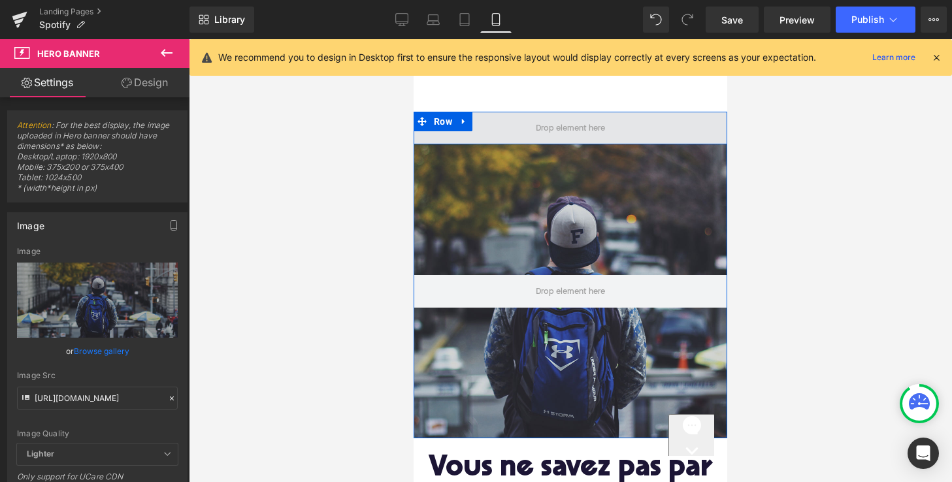
drag, startPoint x: 517, startPoint y: 222, endPoint x: 511, endPoint y: 133, distance: 89.1
click at [513, 133] on div "Row Hero Banner 200px" at bounding box center [570, 275] width 314 height 327
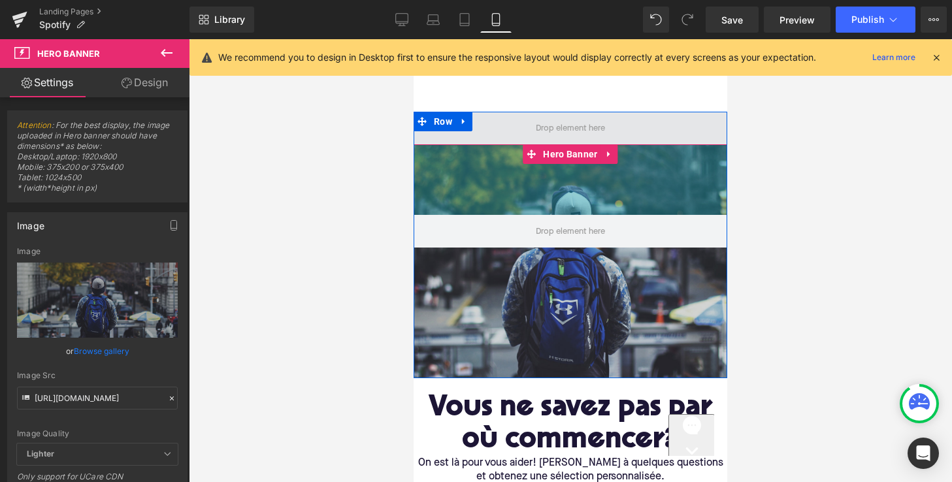
drag, startPoint x: 511, startPoint y: 187, endPoint x: 527, endPoint y: 127, distance: 62.3
click at [527, 127] on div "Row Hero Banner 108px" at bounding box center [570, 245] width 314 height 266
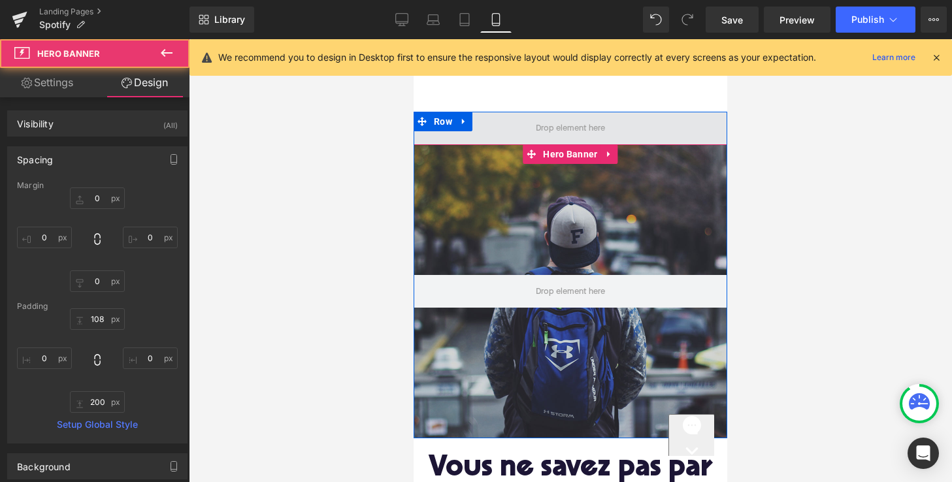
type input "0"
type input "200"
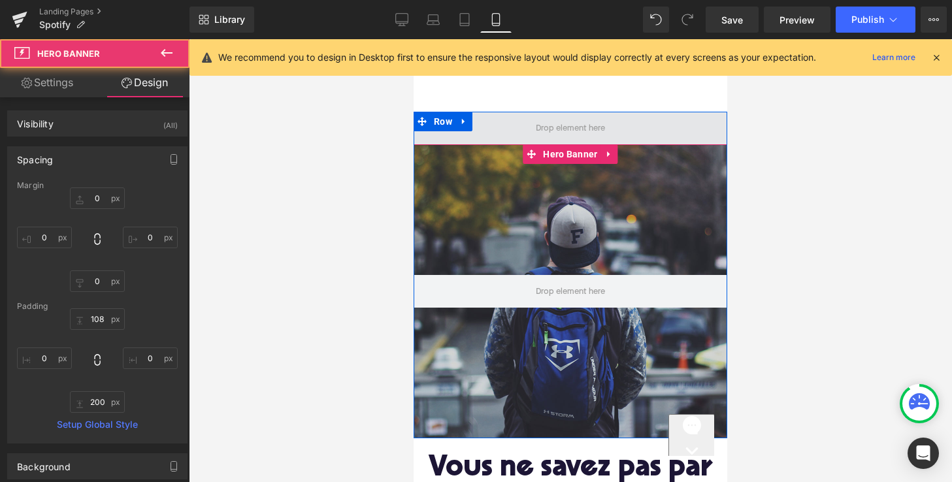
type input "0"
type input "200"
type input "0"
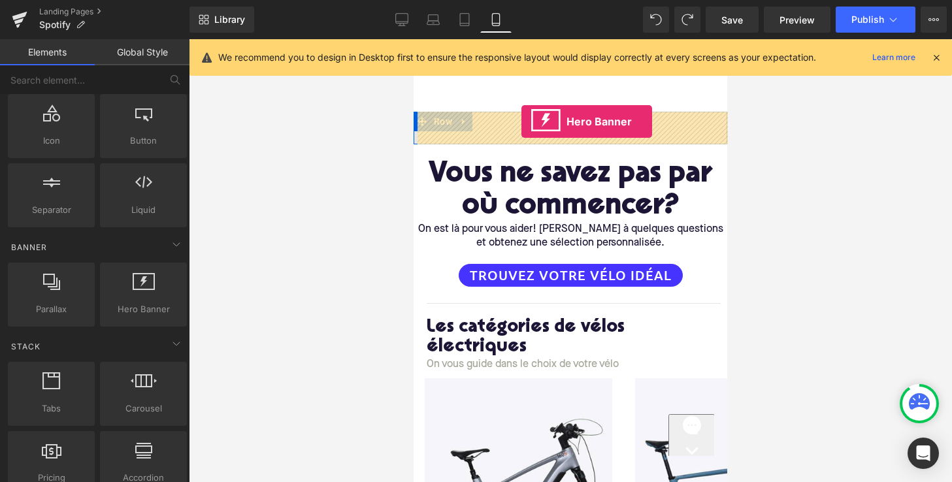
drag, startPoint x: 547, startPoint y: 341, endPoint x: 521, endPoint y: 121, distance: 220.9
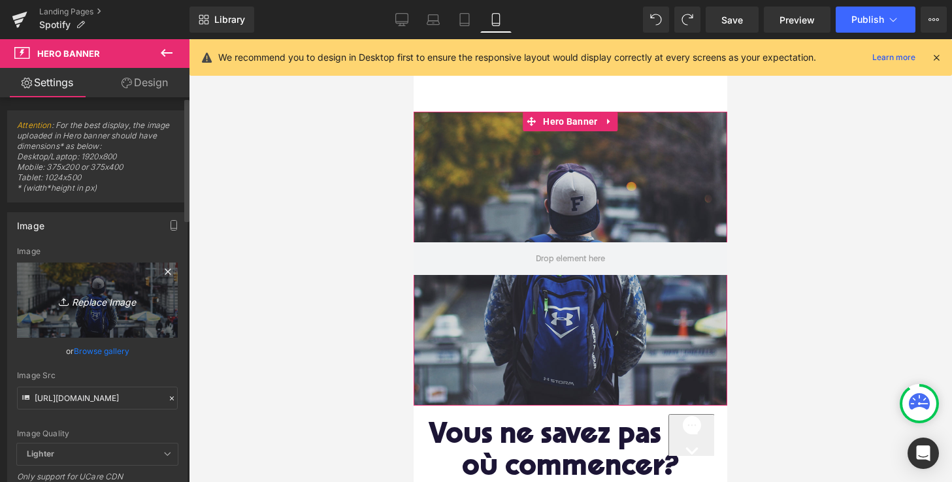
click at [84, 302] on icon "Replace Image" at bounding box center [97, 300] width 105 height 16
type input "C:\fakepath\Spotify_mobile.jpg"
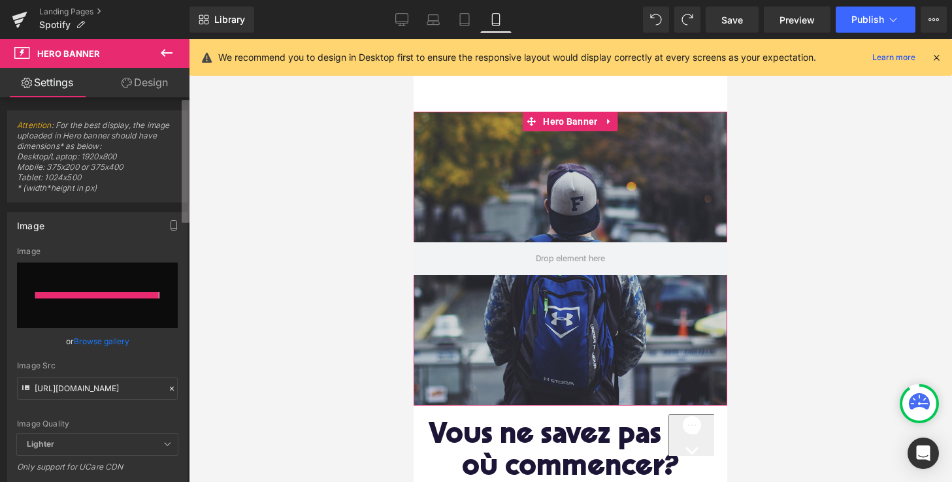
type input "https://ucarecdn.com/7fd146fb-f3bf-4ad0-8747-83faa443c14b/-/format/auto/-/previ…"
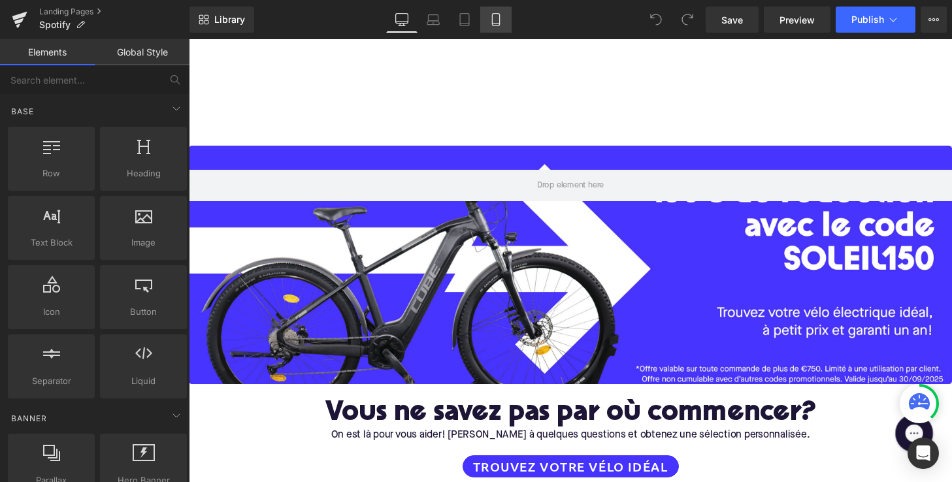
click at [491, 16] on icon at bounding box center [495, 19] width 13 height 13
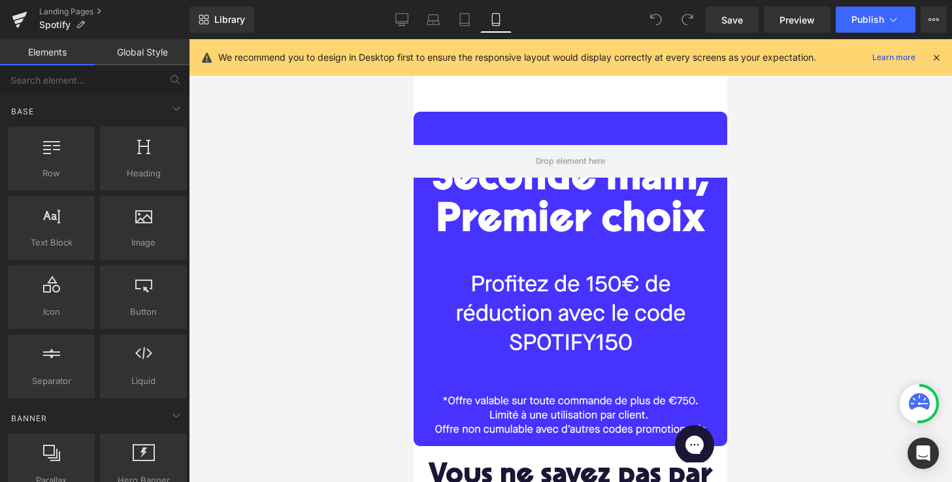
scroll to position [73, 0]
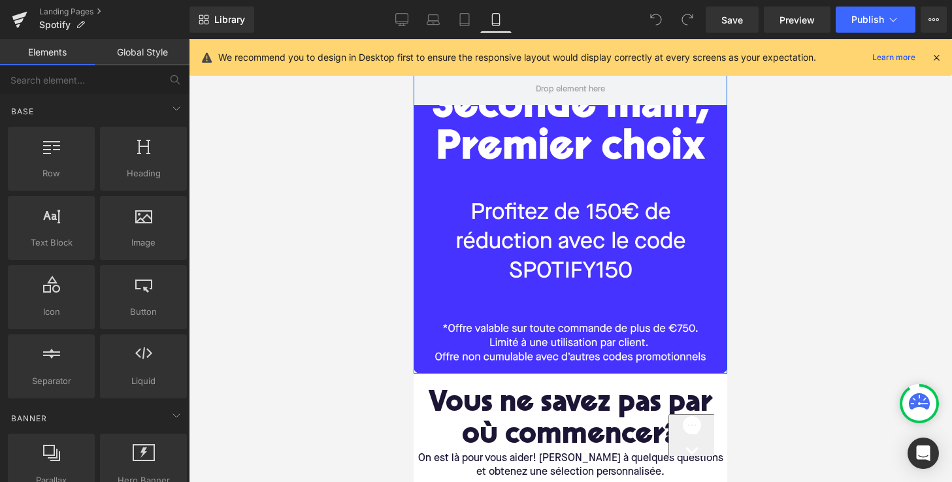
click at [499, 219] on div at bounding box center [570, 206] width 314 height 334
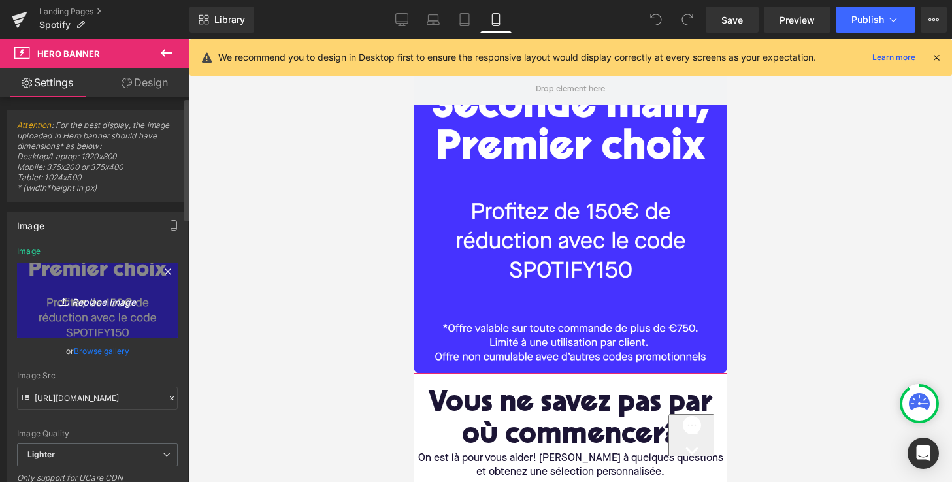
click at [109, 297] on icon "Replace Image" at bounding box center [97, 300] width 105 height 16
type input "C:\fakepath\Spotify_mobile.jpg"
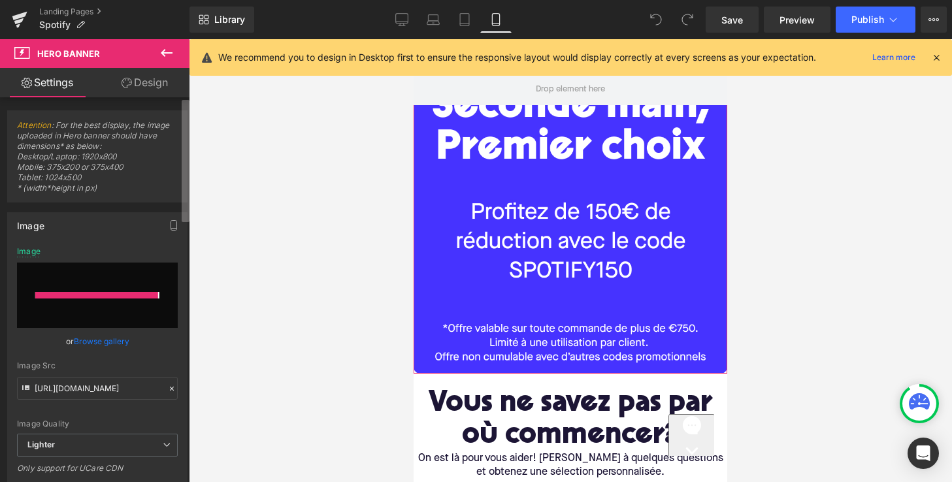
type input "[URL][DOMAIN_NAME]"
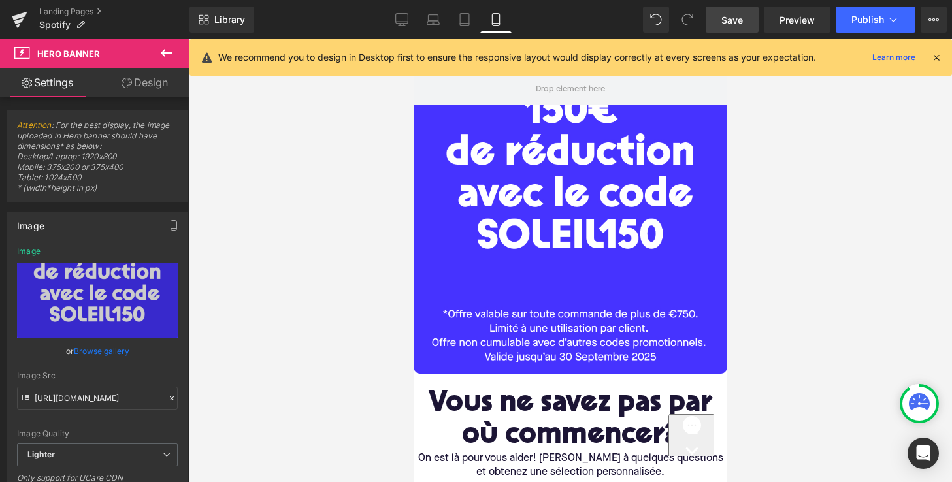
click at [710, 14] on link "Save" at bounding box center [731, 20] width 53 height 26
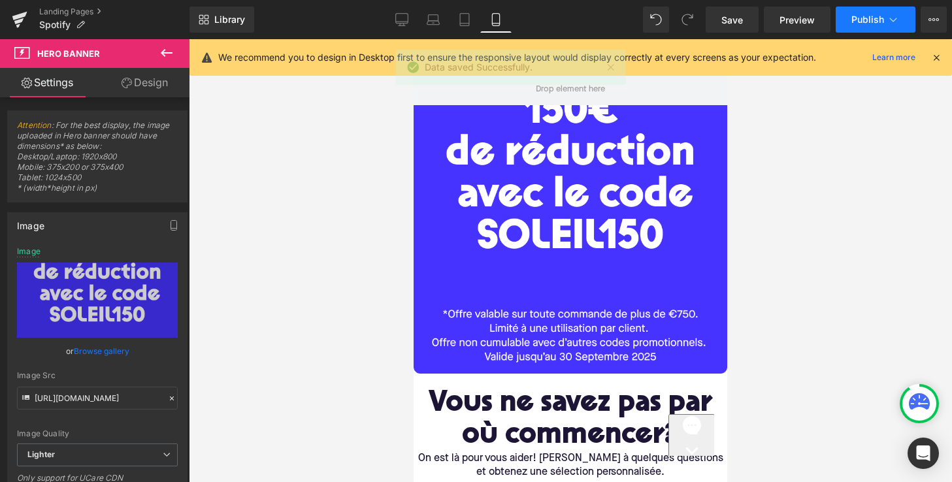
click at [860, 22] on span "Publish" at bounding box center [867, 19] width 33 height 10
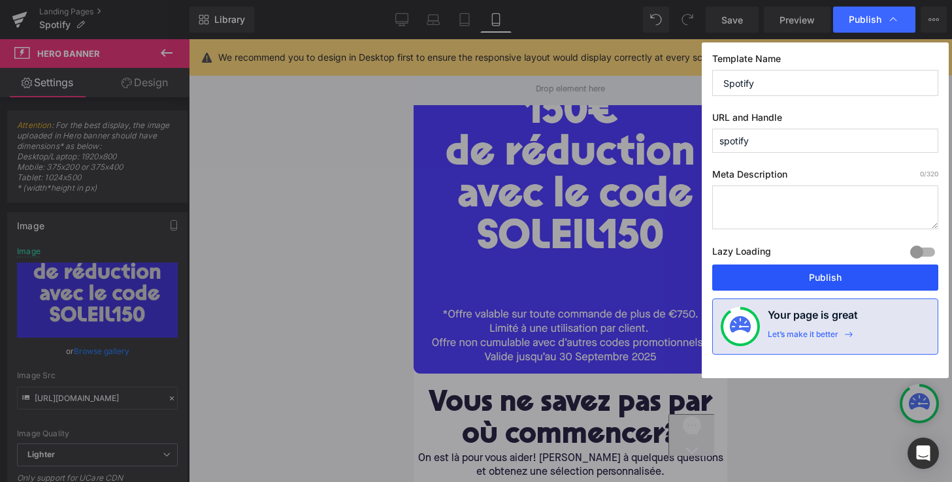
click at [830, 273] on button "Publish" at bounding box center [825, 278] width 226 height 26
